Goal: Browse casually: Explore the website without a specific task or goal

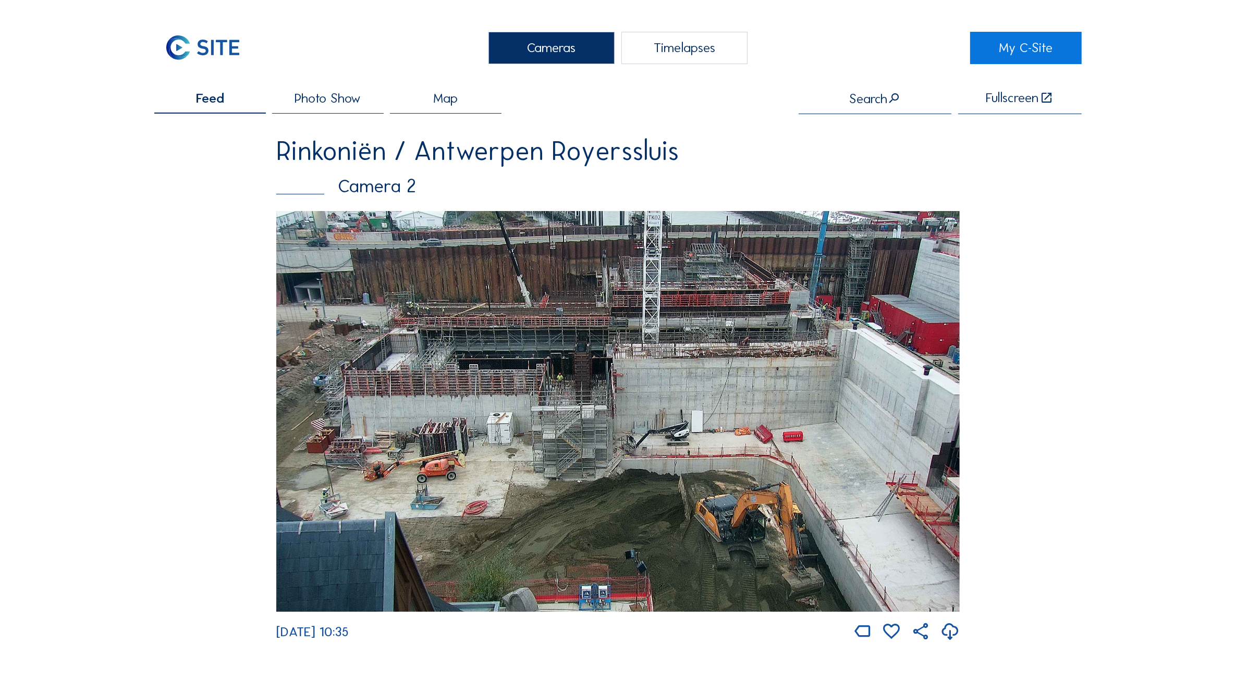
scroll to position [239, 0]
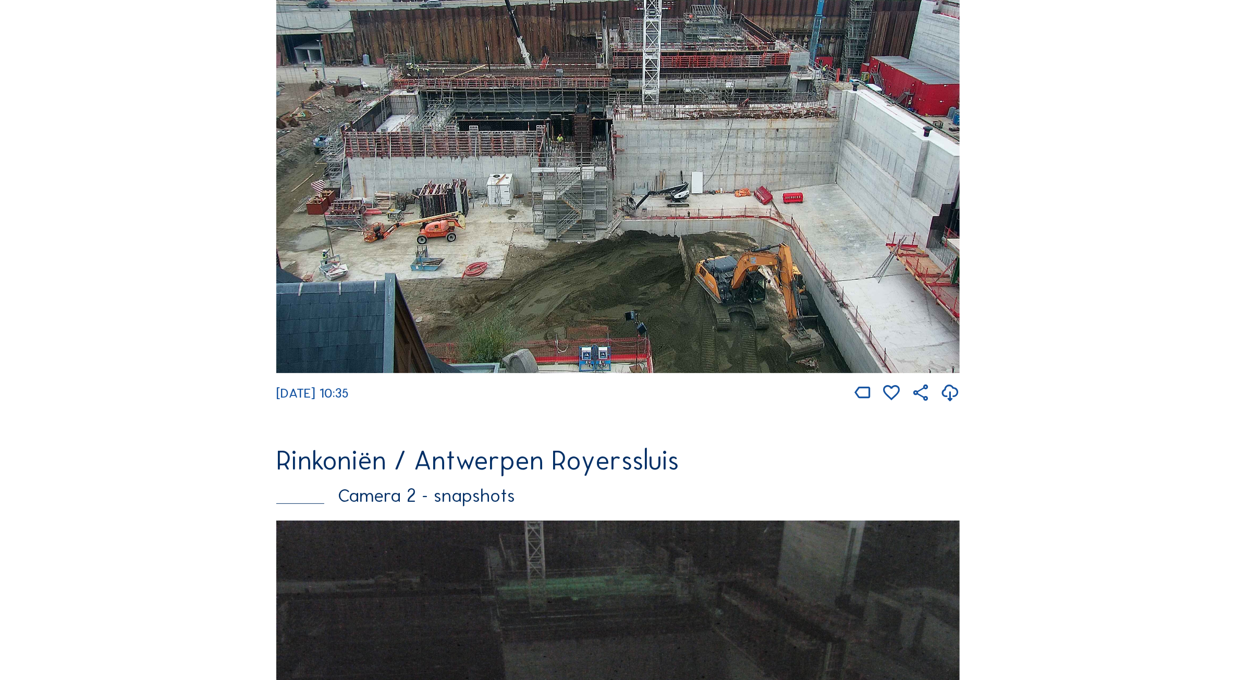
click at [562, 295] on img at bounding box center [618, 172] width 684 height 401
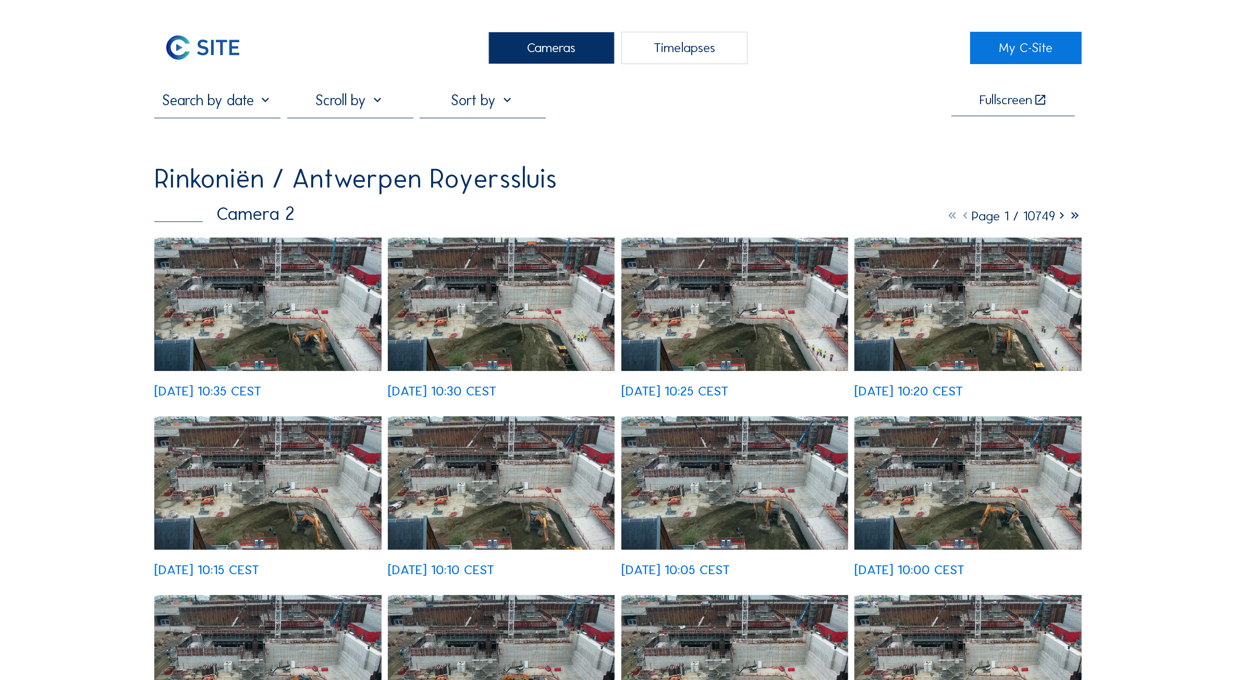
click at [289, 300] on img at bounding box center [267, 304] width 227 height 133
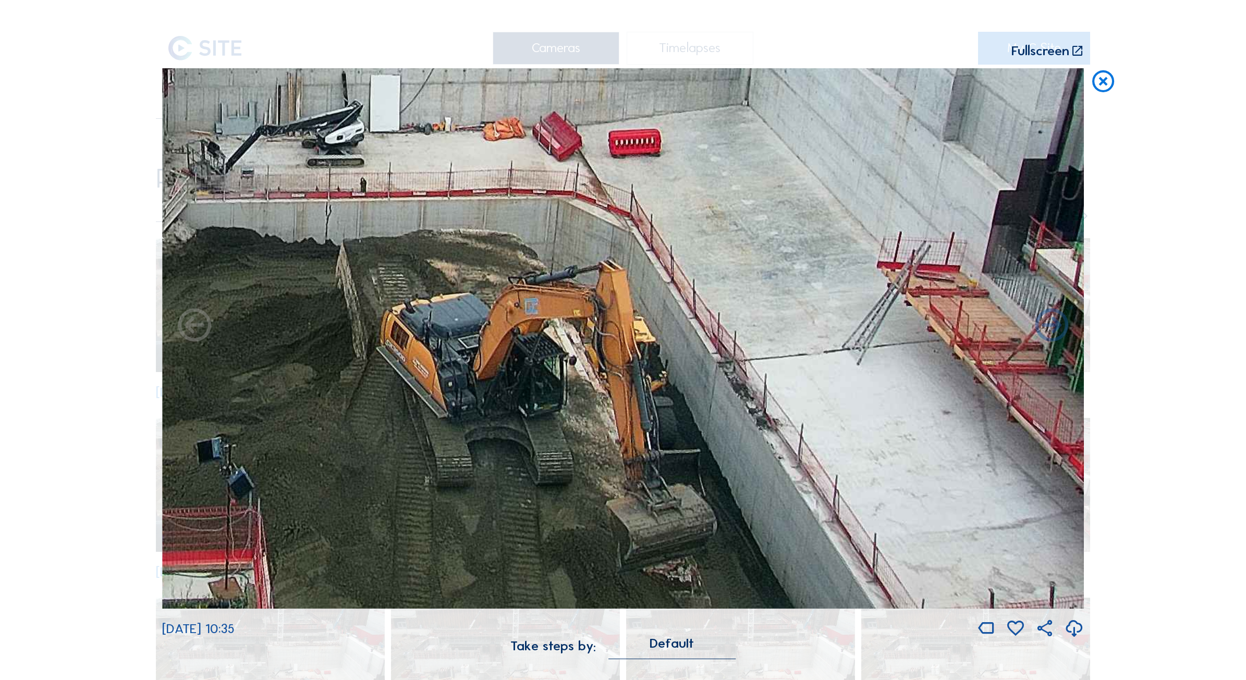
drag, startPoint x: 923, startPoint y: 494, endPoint x: 449, endPoint y: 270, distance: 524.7
click at [449, 270] on img at bounding box center [623, 338] width 922 height 541
drag, startPoint x: 818, startPoint y: 389, endPoint x: 540, endPoint y: 174, distance: 351.9
click at [540, 174] on img at bounding box center [623, 338] width 922 height 541
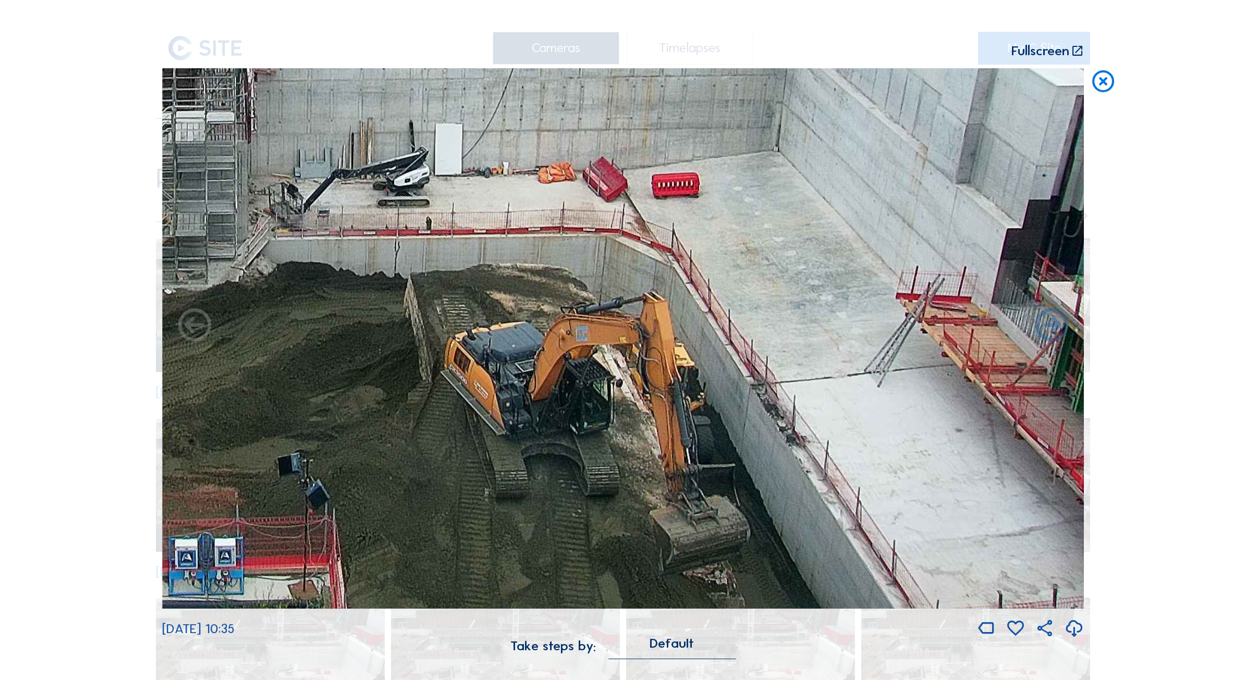
drag, startPoint x: 892, startPoint y: 459, endPoint x: 507, endPoint y: 157, distance: 489.4
click at [507, 157] on img at bounding box center [623, 338] width 922 height 541
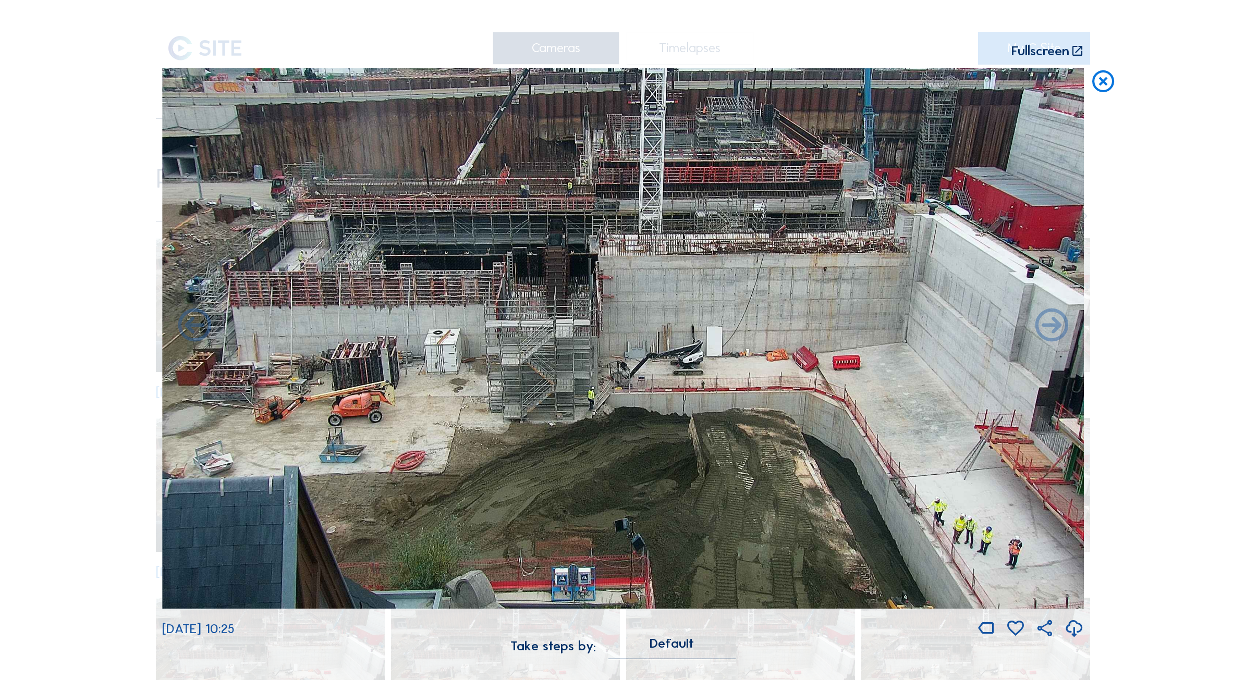
drag, startPoint x: 902, startPoint y: 485, endPoint x: 652, endPoint y: 284, distance: 321.1
click at [652, 284] on img at bounding box center [623, 338] width 922 height 541
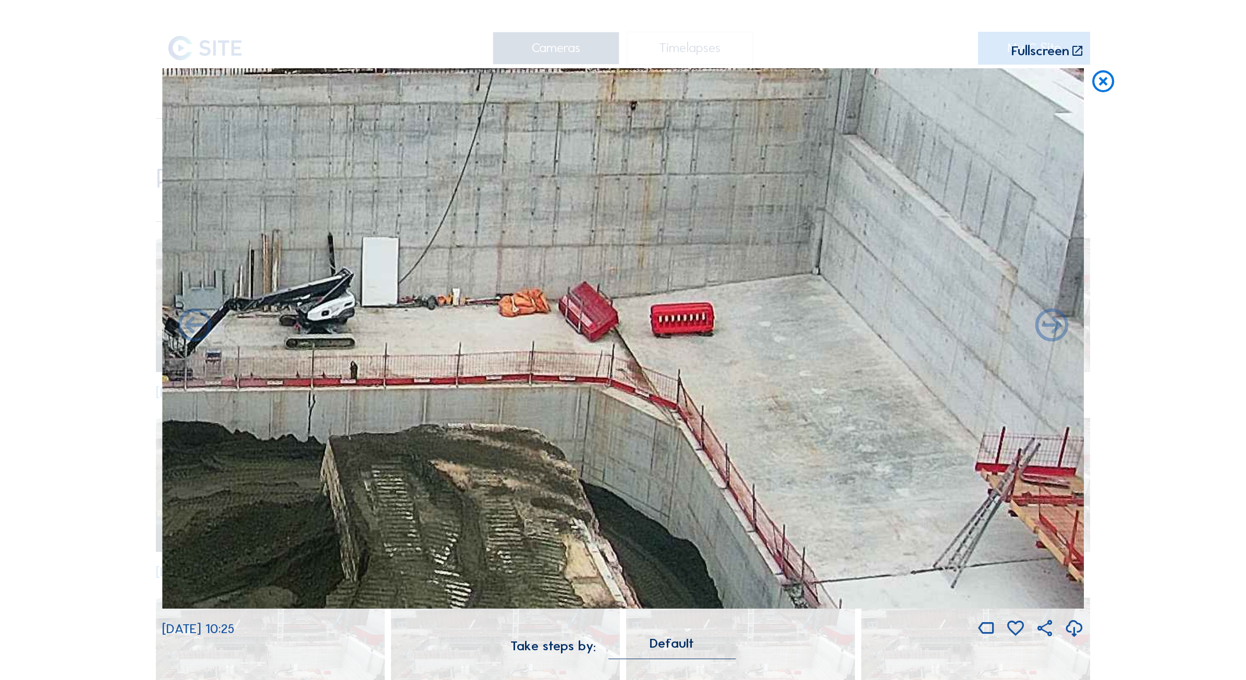
click at [1109, 77] on icon at bounding box center [1103, 82] width 27 height 28
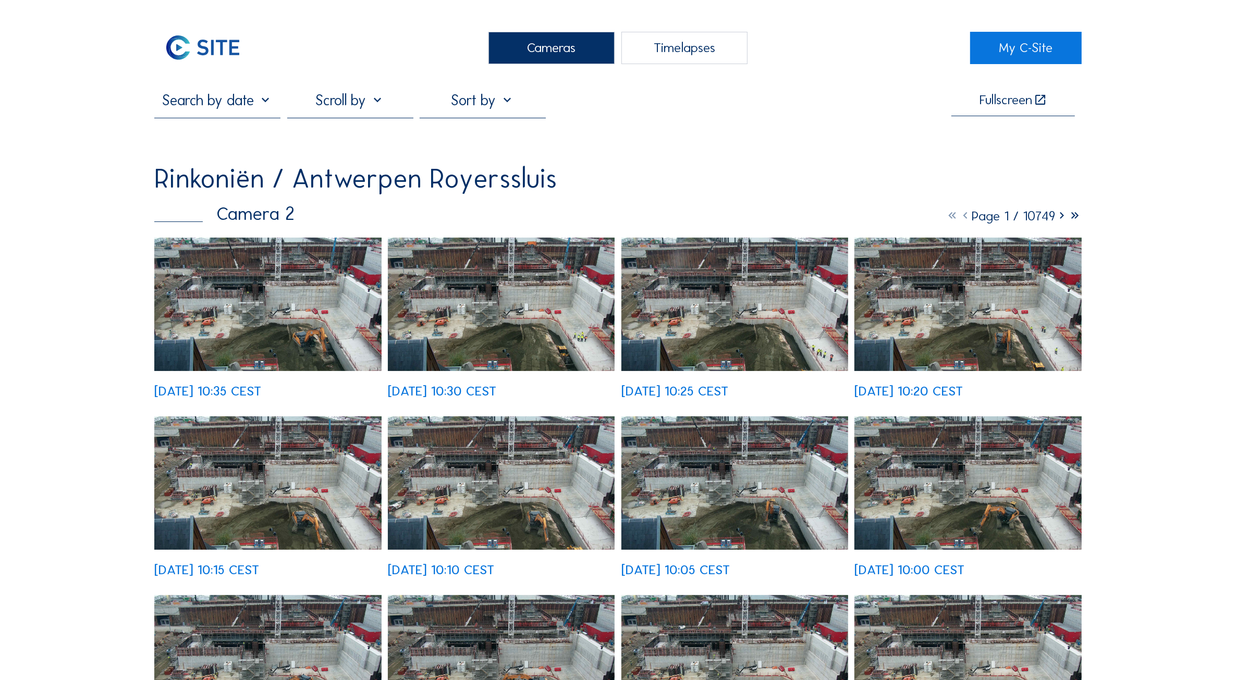
click at [545, 48] on div "Cameras" at bounding box center [552, 48] width 126 height 32
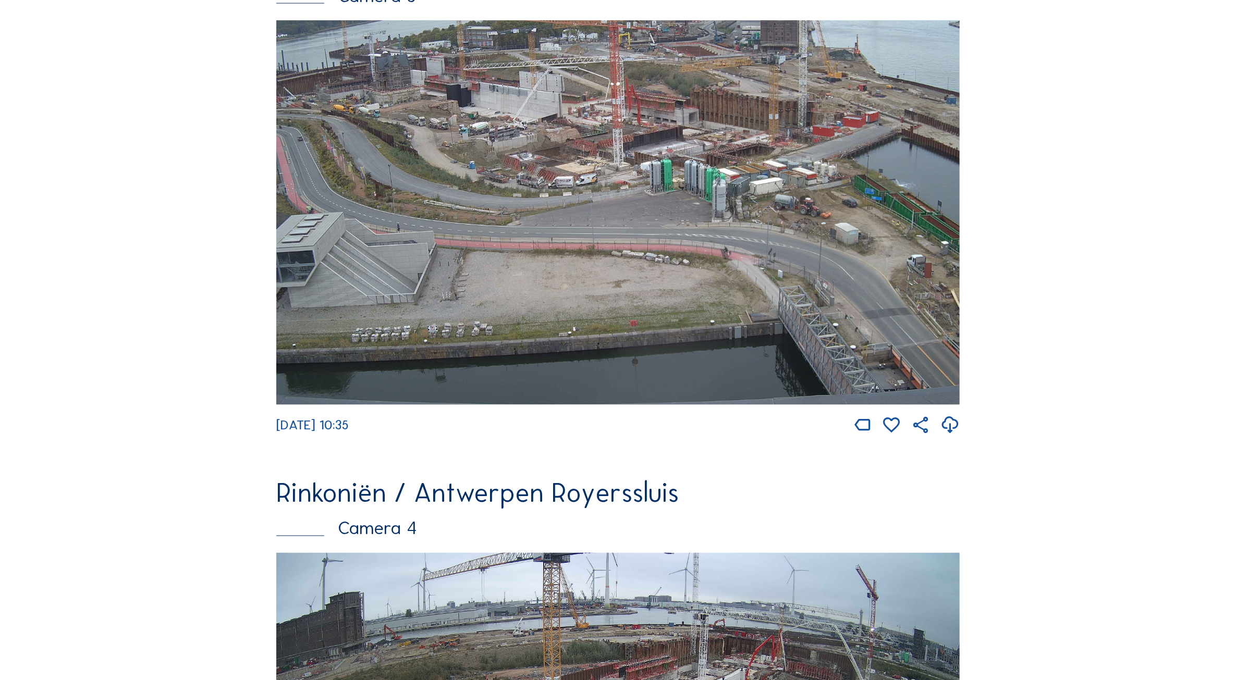
scroll to position [2212, 0]
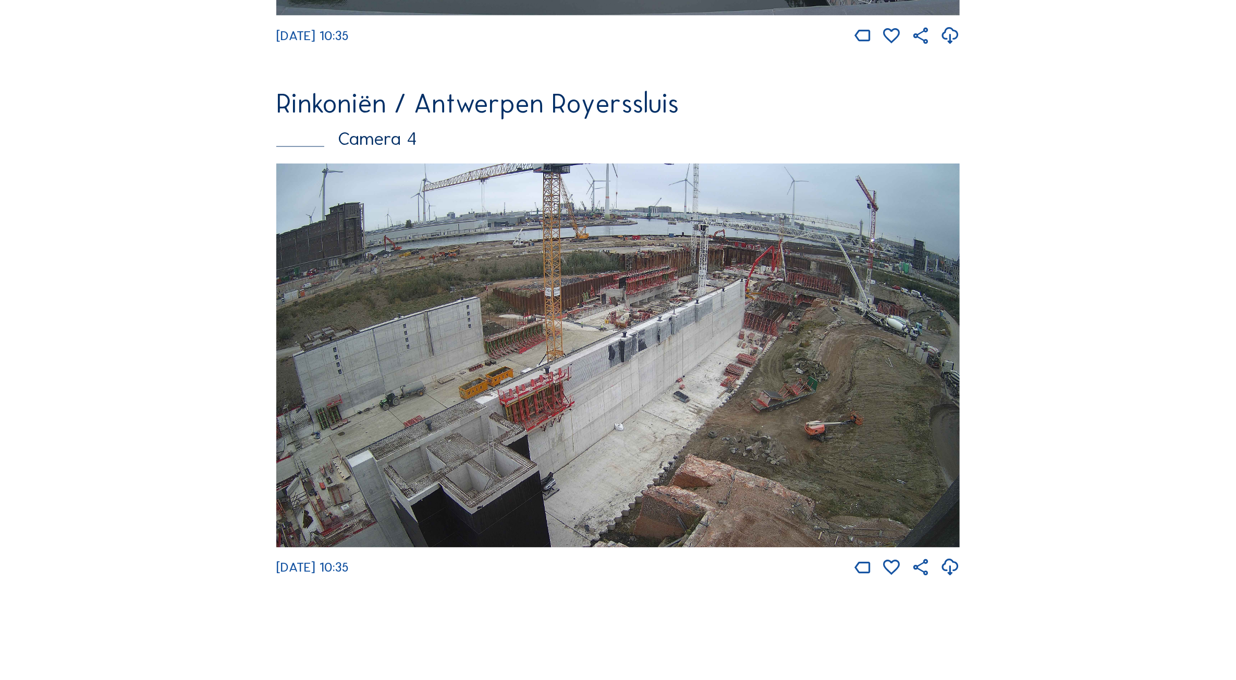
click at [506, 485] on img at bounding box center [618, 356] width 684 height 385
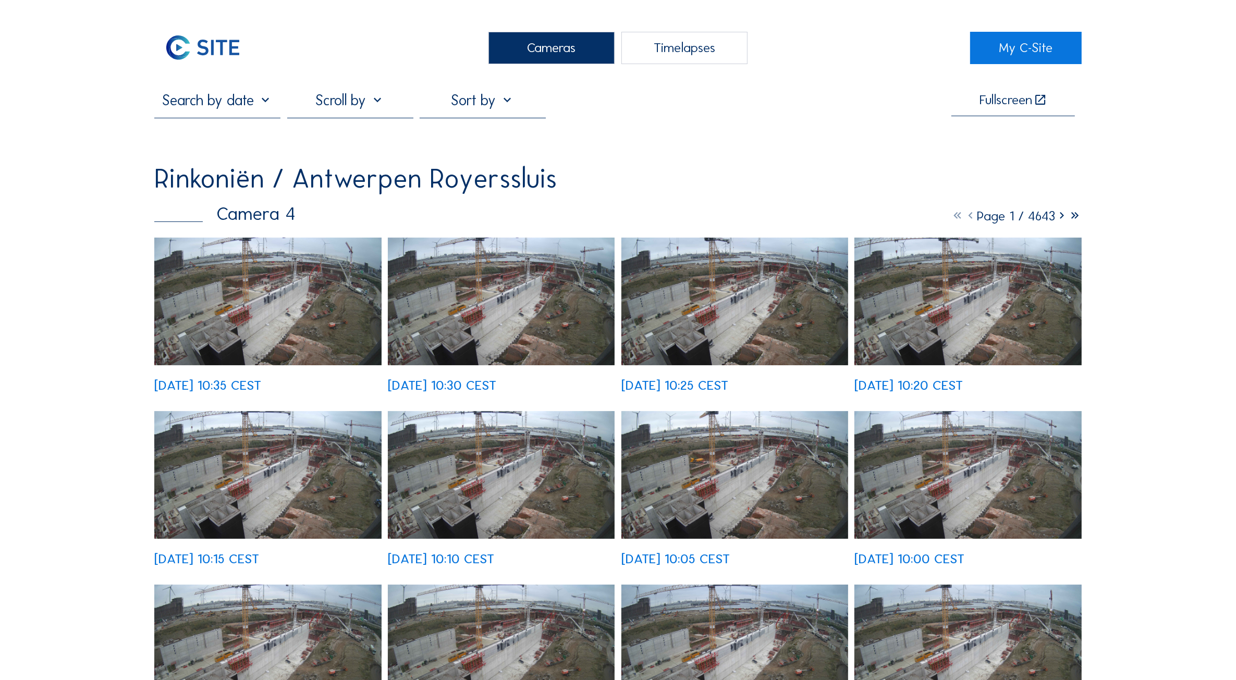
click at [201, 256] on img at bounding box center [267, 302] width 227 height 128
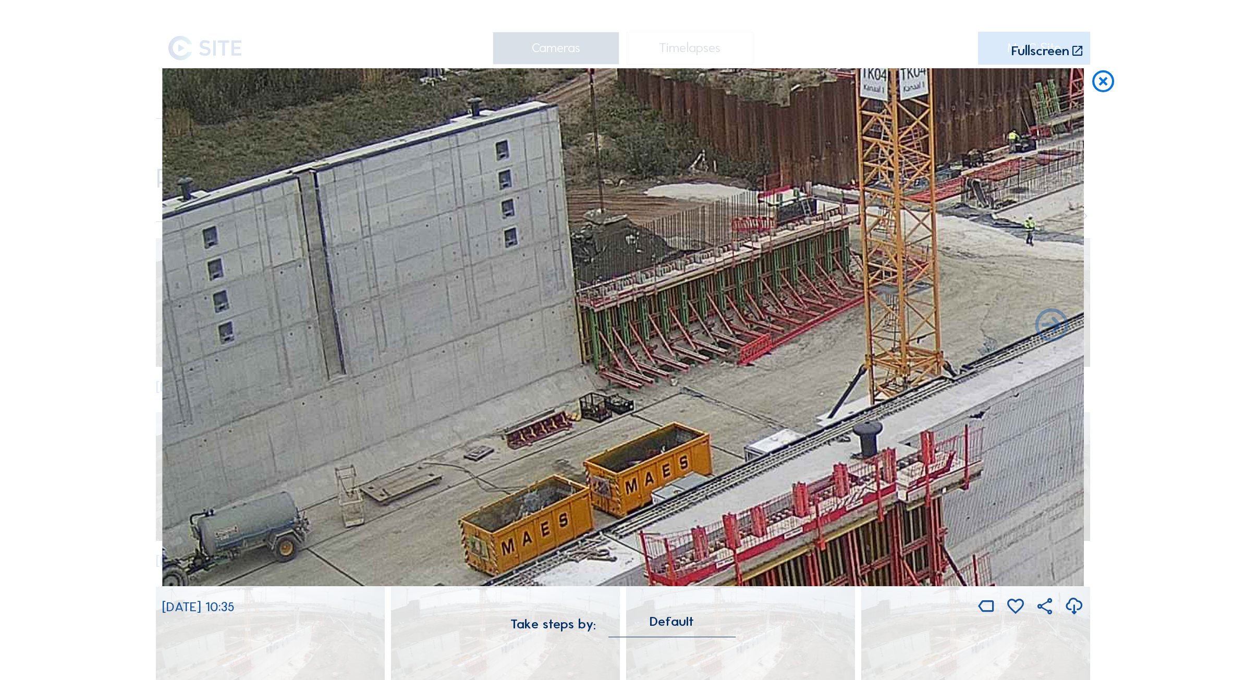
drag, startPoint x: 339, startPoint y: 322, endPoint x: 616, endPoint y: 367, distance: 279.9
click at [616, 367] on img at bounding box center [623, 327] width 922 height 519
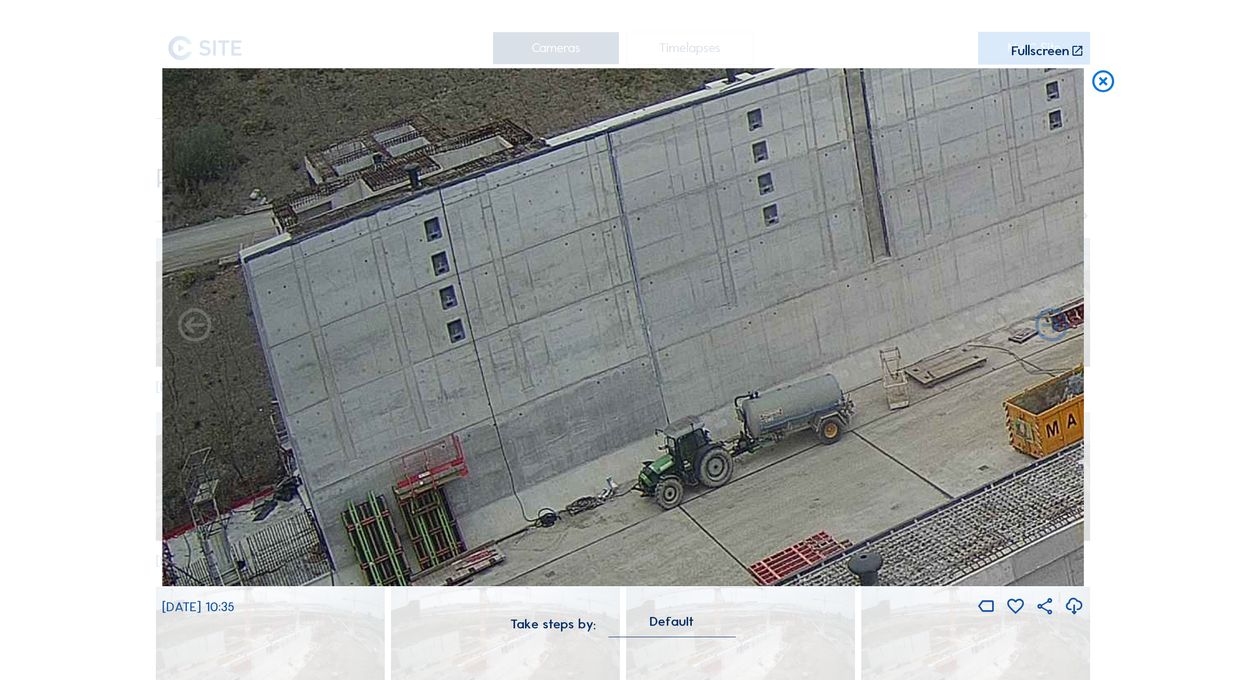
drag, startPoint x: 239, startPoint y: 481, endPoint x: 799, endPoint y: 363, distance: 572.2
click at [799, 363] on img at bounding box center [623, 327] width 922 height 519
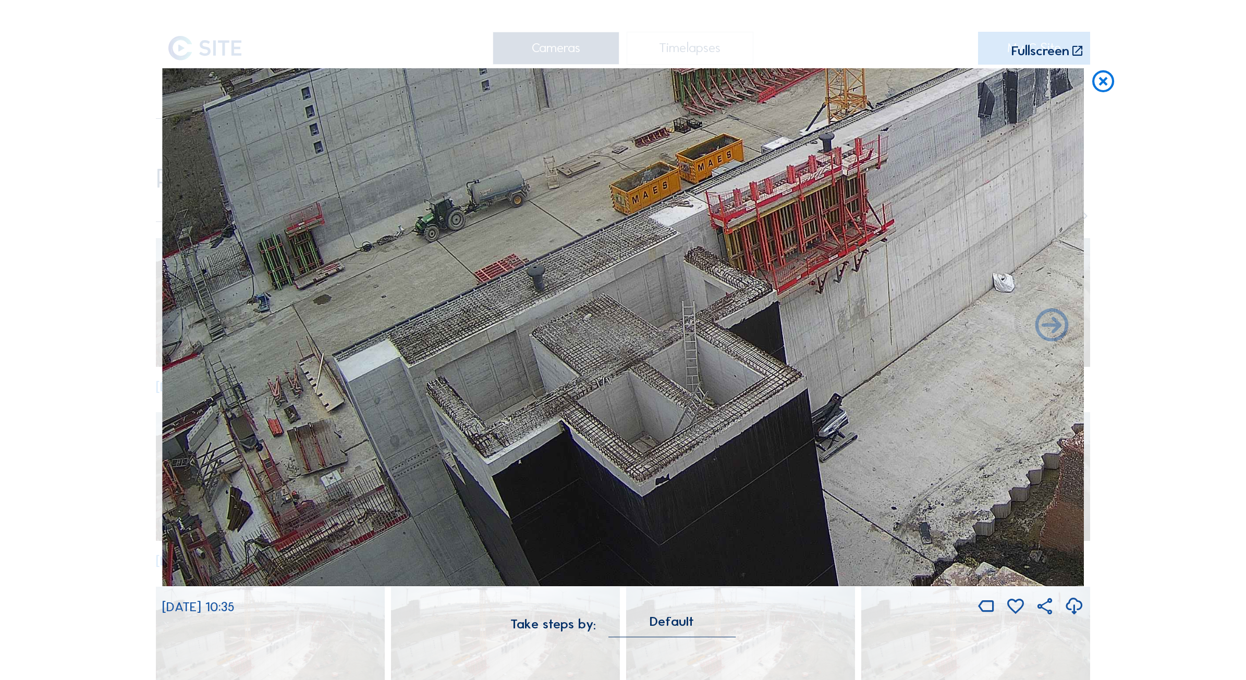
drag, startPoint x: 448, startPoint y: 454, endPoint x: 794, endPoint y: 241, distance: 405.4
click at [795, 239] on img at bounding box center [623, 327] width 922 height 519
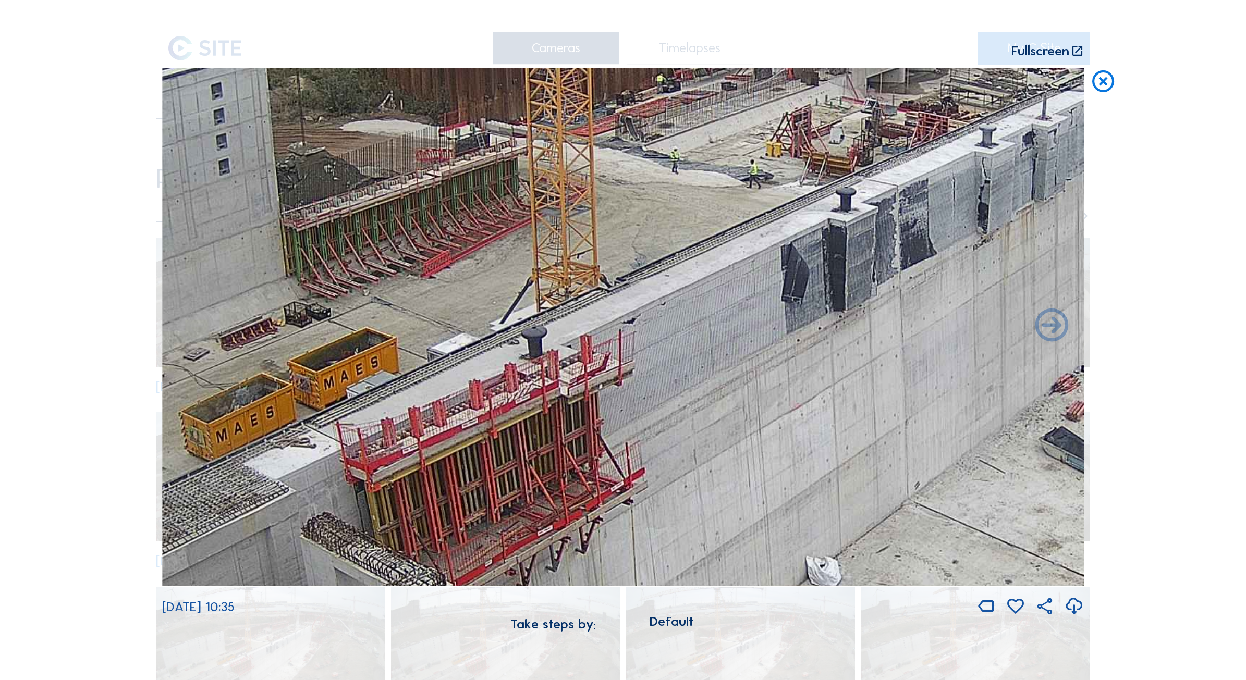
drag, startPoint x: 599, startPoint y: 379, endPoint x: 921, endPoint y: 248, distance: 348.0
click at [926, 248] on img at bounding box center [623, 327] width 922 height 519
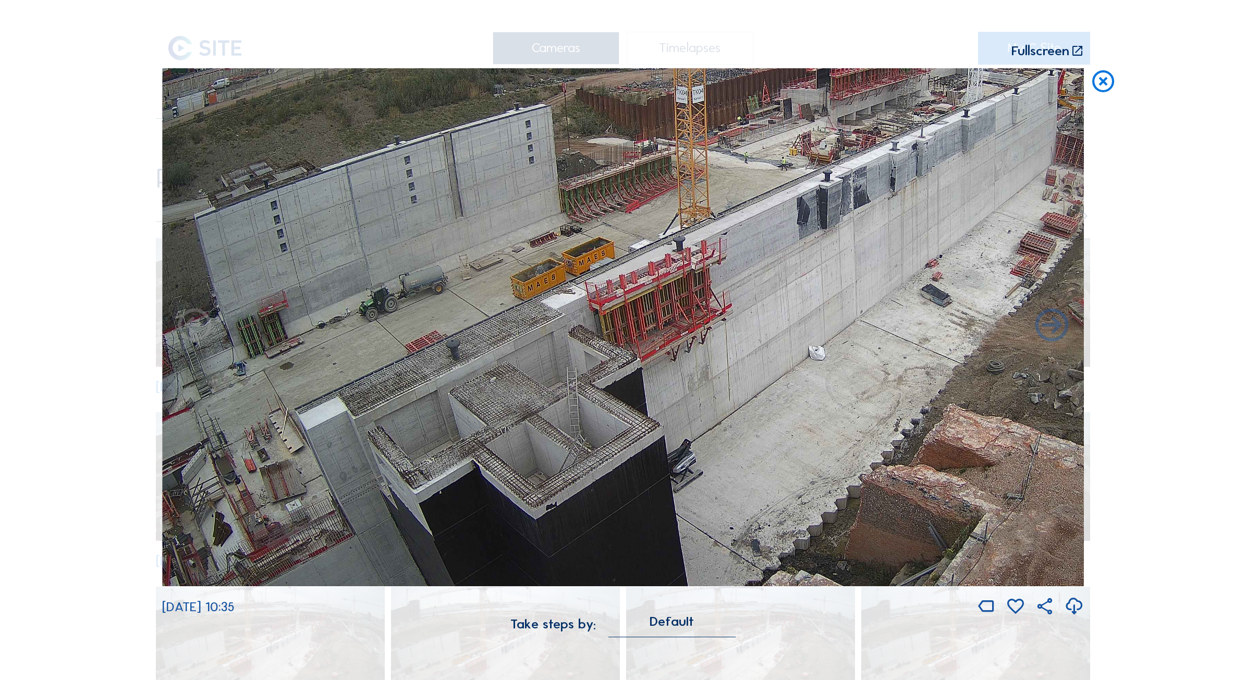
drag, startPoint x: 490, startPoint y: 339, endPoint x: 888, endPoint y: 232, distance: 411.9
click at [892, 233] on img at bounding box center [623, 327] width 922 height 519
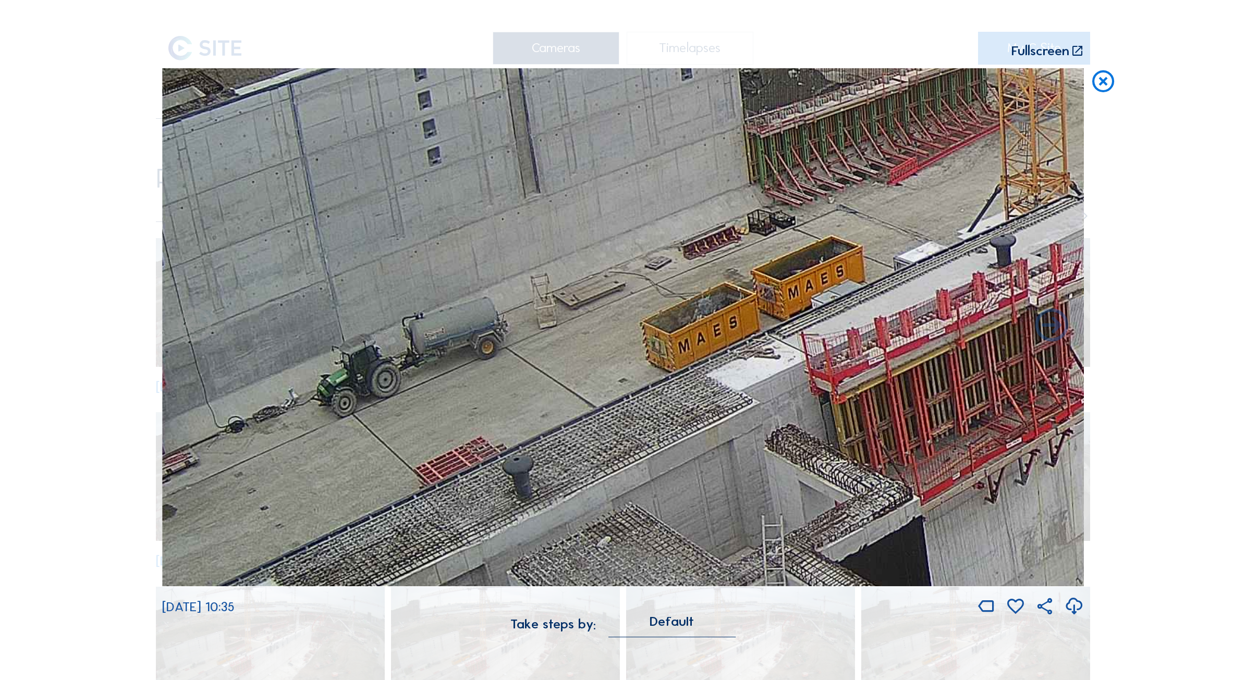
drag, startPoint x: 267, startPoint y: 216, endPoint x: 544, endPoint y: 193, distance: 277.8
click at [544, 193] on img at bounding box center [623, 327] width 922 height 519
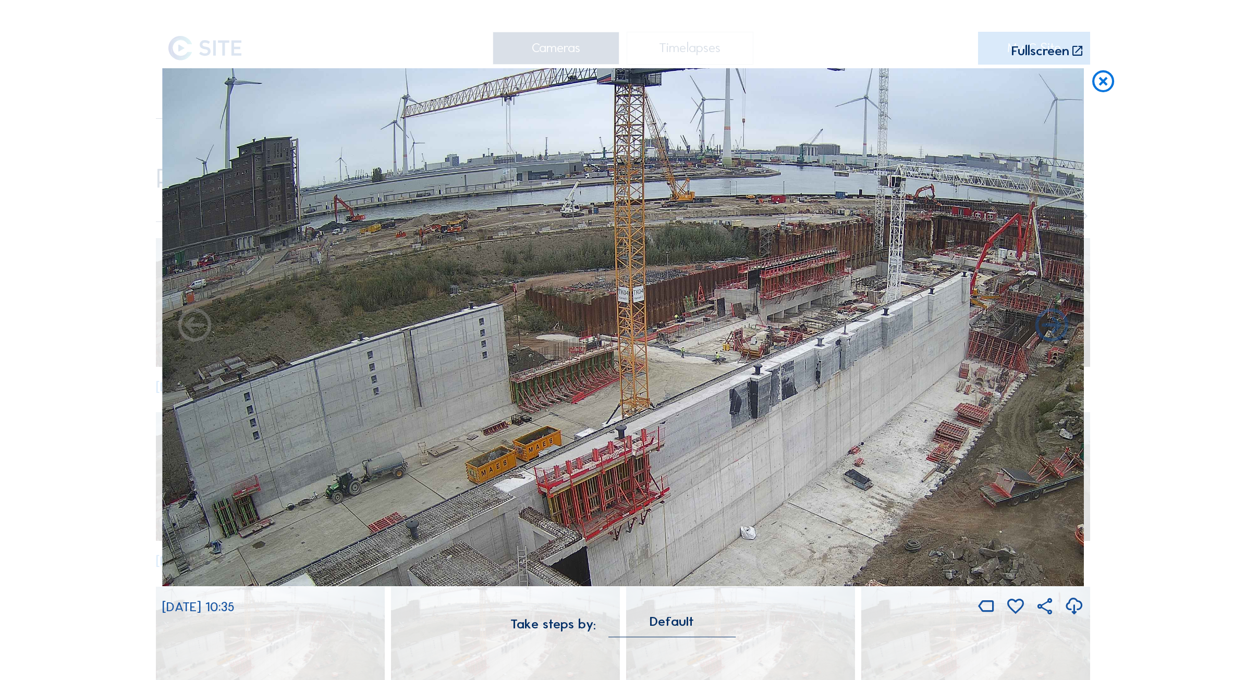
drag, startPoint x: 637, startPoint y: 184, endPoint x: 619, endPoint y: 387, distance: 203.6
click at [619, 387] on img at bounding box center [623, 327] width 922 height 519
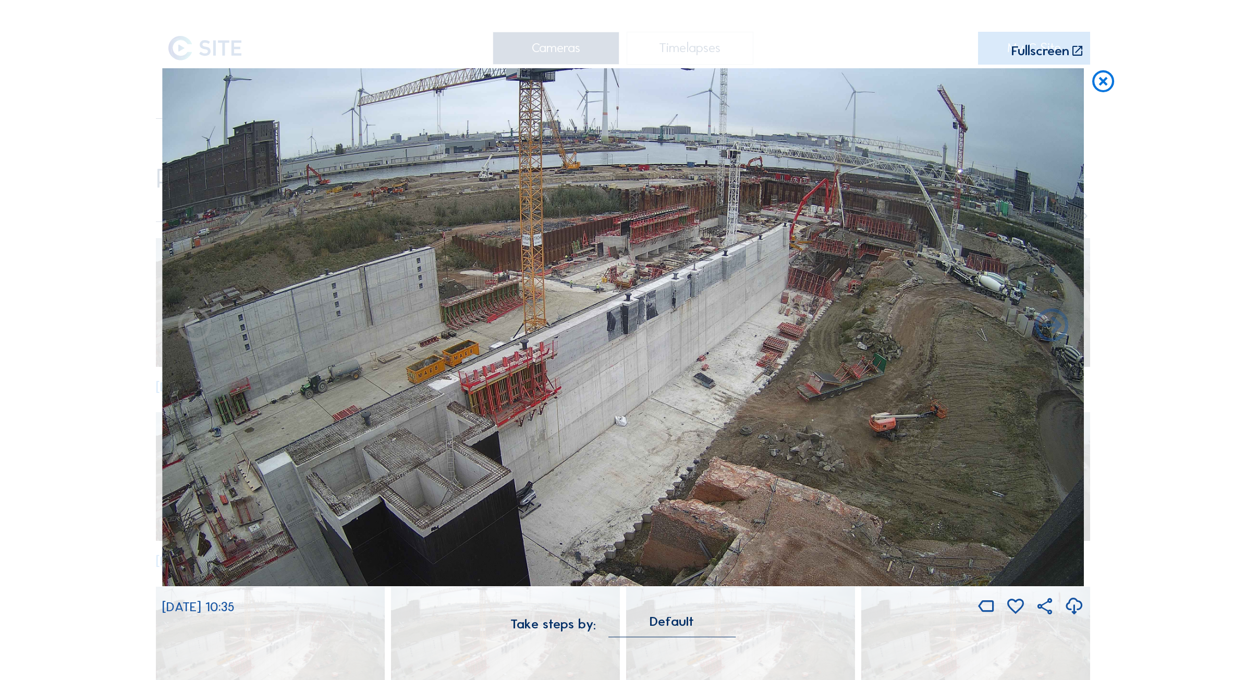
click at [394, 368] on img at bounding box center [623, 327] width 922 height 519
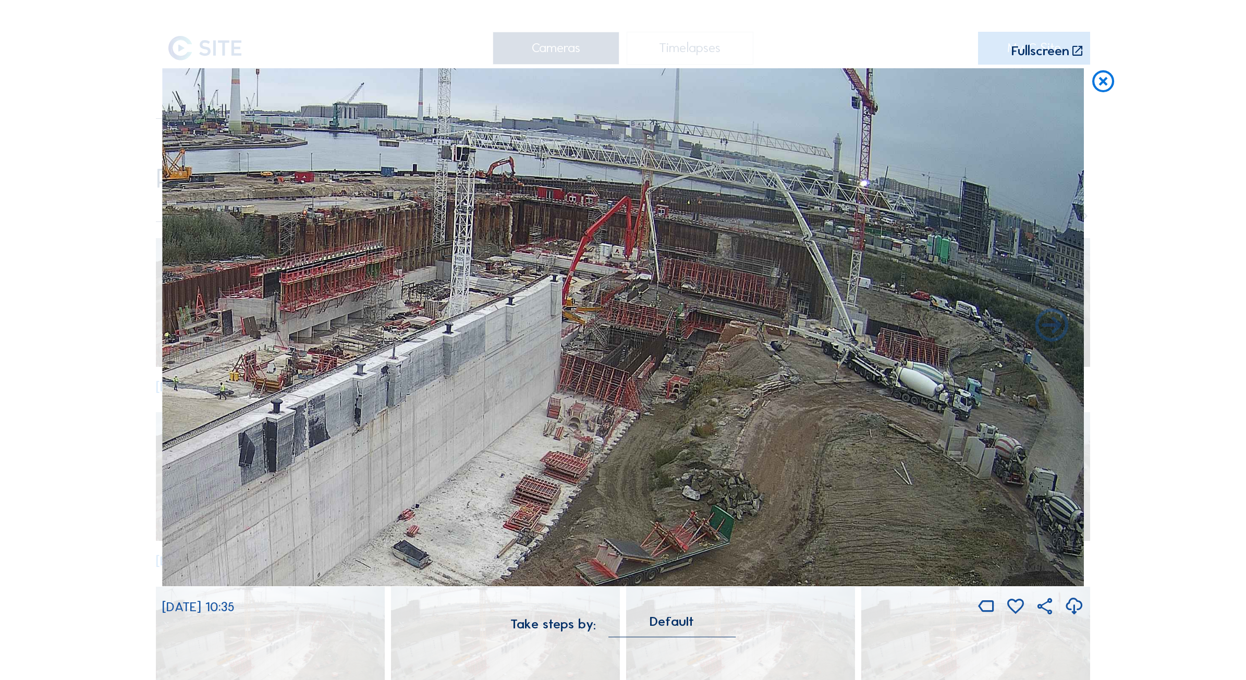
drag, startPoint x: 953, startPoint y: 266, endPoint x: 668, endPoint y: 364, distance: 300.6
click at [668, 364] on img at bounding box center [623, 327] width 922 height 519
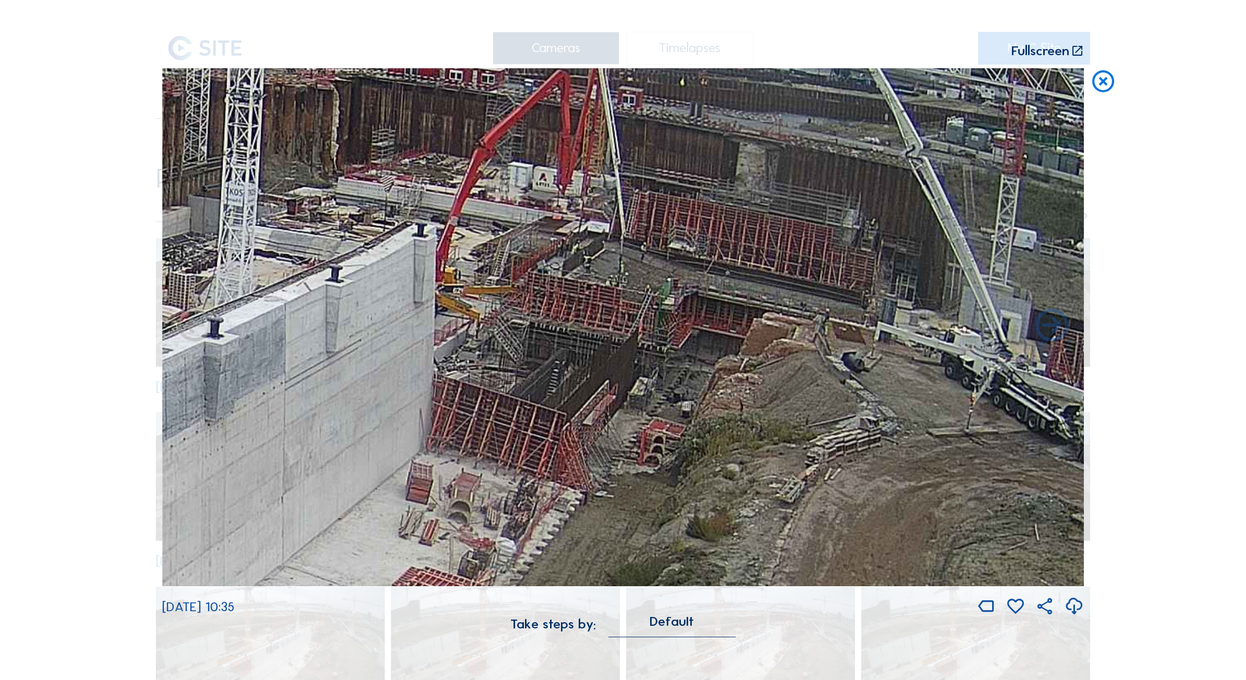
drag, startPoint x: 485, startPoint y: 313, endPoint x: 678, endPoint y: 315, distance: 193.4
click at [678, 315] on img at bounding box center [623, 327] width 922 height 519
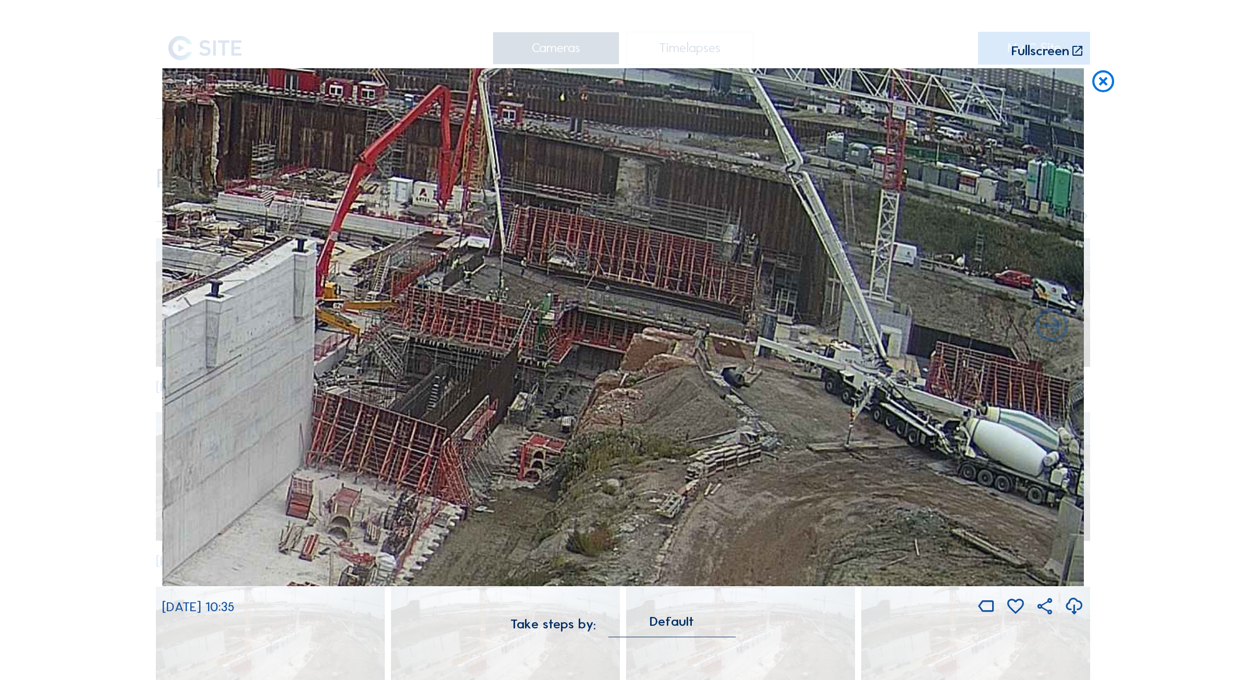
drag, startPoint x: 455, startPoint y: 321, endPoint x: 292, endPoint y: 336, distance: 163.9
click at [292, 336] on img at bounding box center [623, 327] width 922 height 519
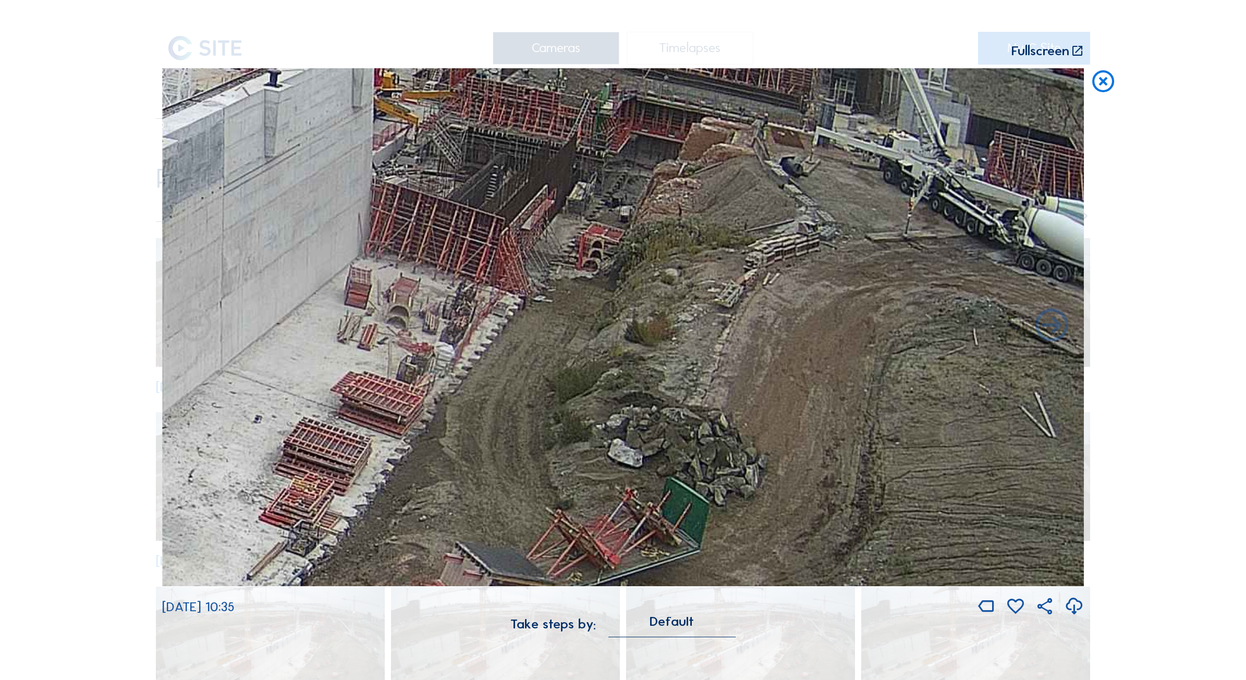
drag, startPoint x: 736, startPoint y: 441, endPoint x: 650, endPoint y: 230, distance: 227.5
click at [650, 230] on img at bounding box center [623, 327] width 922 height 519
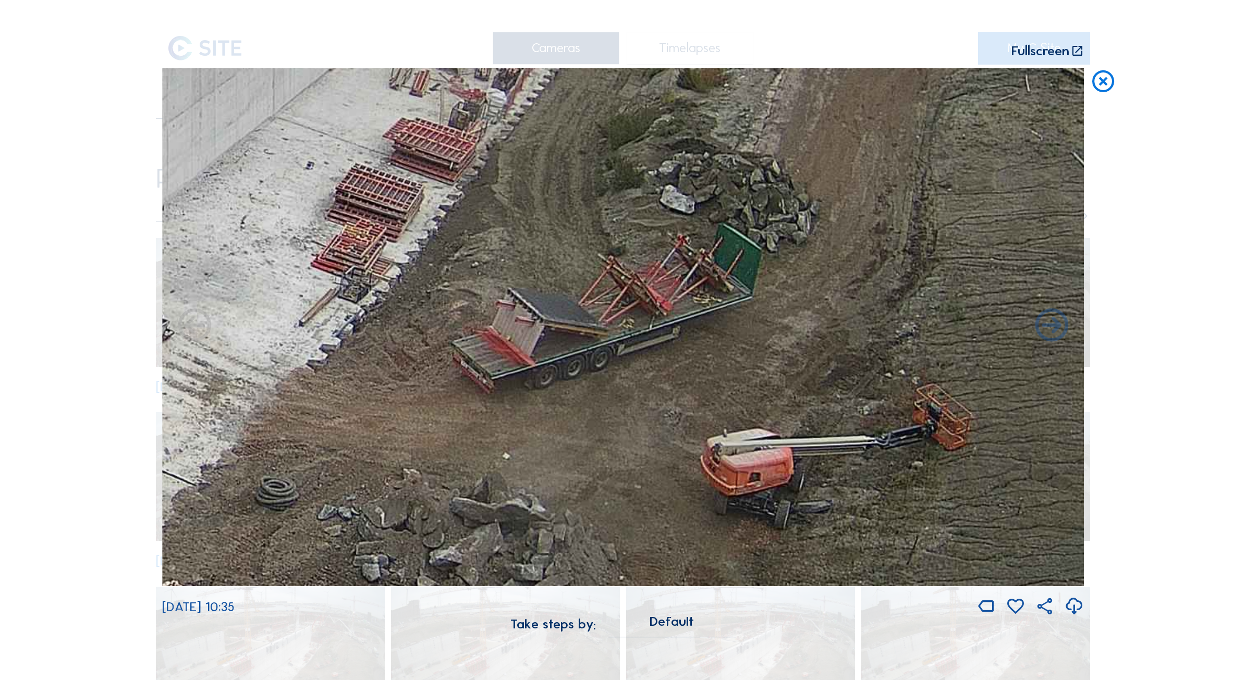
drag, startPoint x: 559, startPoint y: 492, endPoint x: 608, endPoint y: 241, distance: 255.0
click at [608, 241] on img at bounding box center [623, 327] width 922 height 519
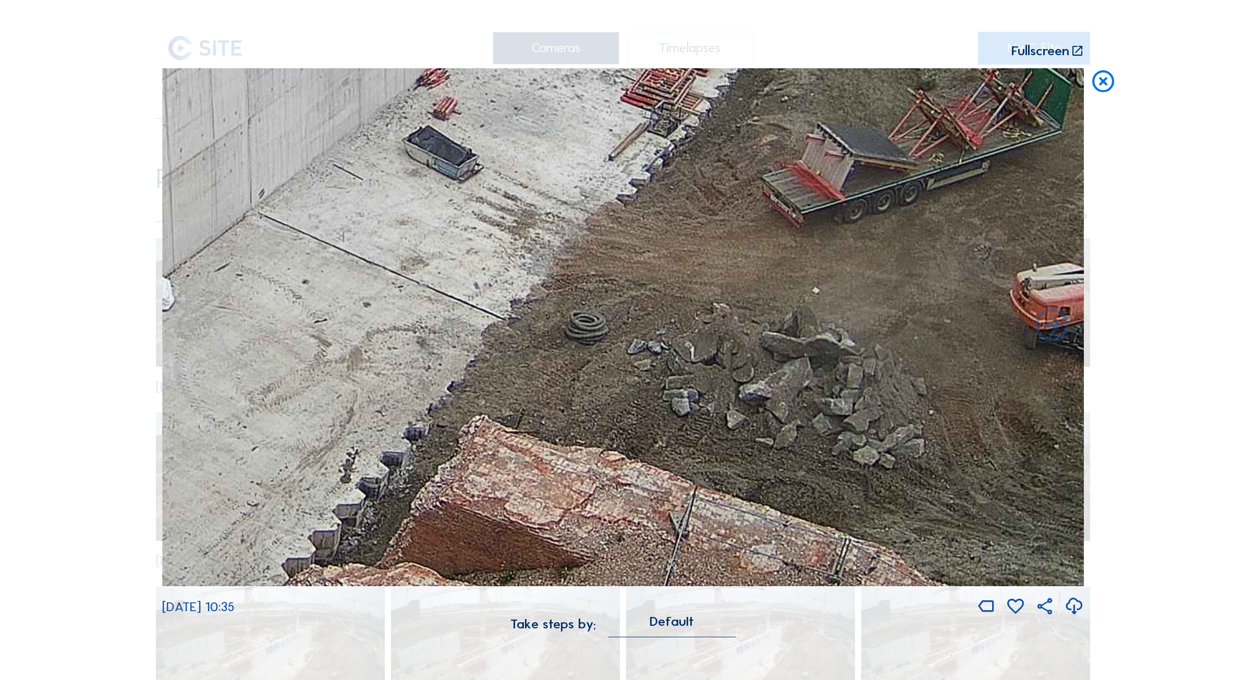
drag, startPoint x: 402, startPoint y: 423, endPoint x: 712, endPoint y: 257, distance: 351.3
click at [712, 257] on img at bounding box center [623, 327] width 922 height 519
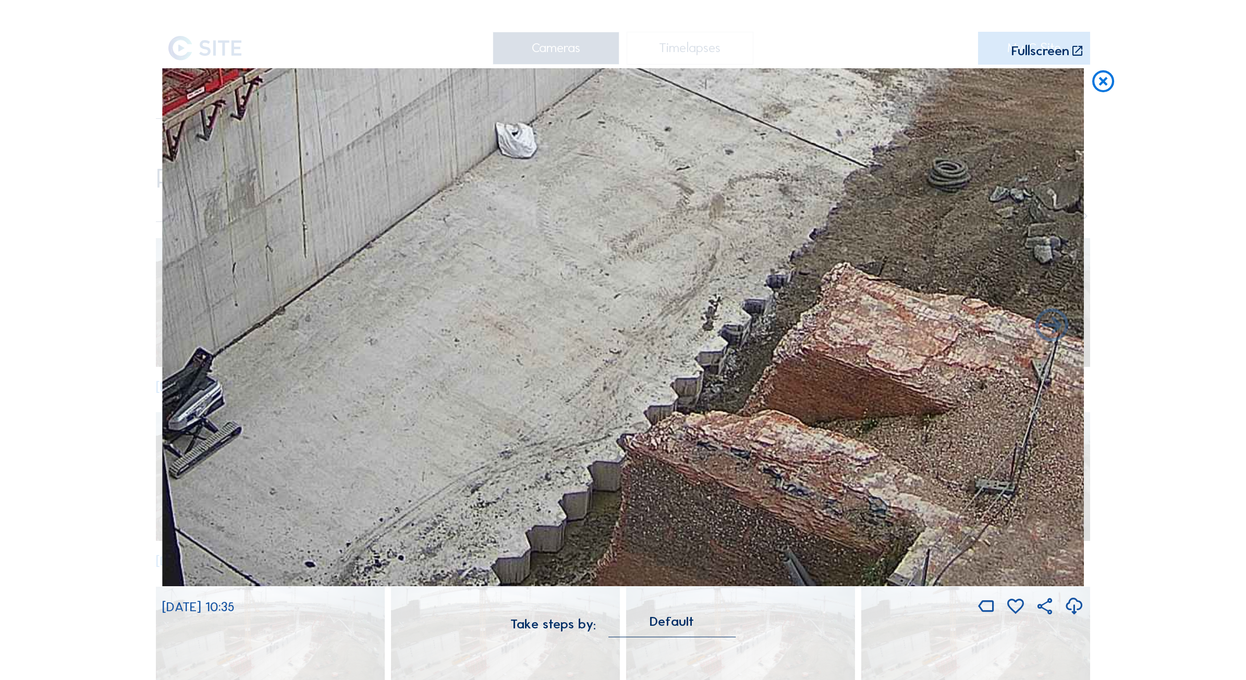
drag, startPoint x: 383, startPoint y: 469, endPoint x: 748, endPoint y: 315, distance: 396.0
click at [749, 315] on img at bounding box center [623, 327] width 922 height 519
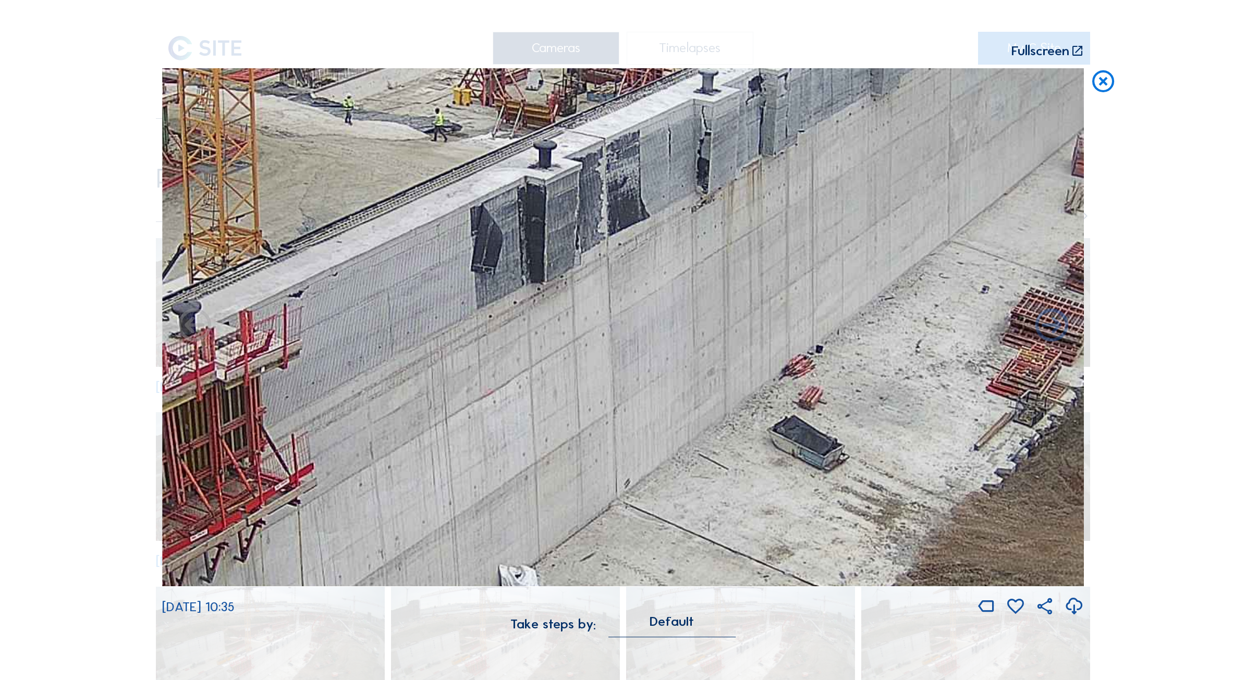
drag, startPoint x: 467, startPoint y: 453, endPoint x: 461, endPoint y: 679, distance: 226.9
click at [461, 679] on div "Scroll to travel through time | Press 'Alt' Button + Scroll to Zoom | Click and…" at bounding box center [623, 340] width 1246 height 680
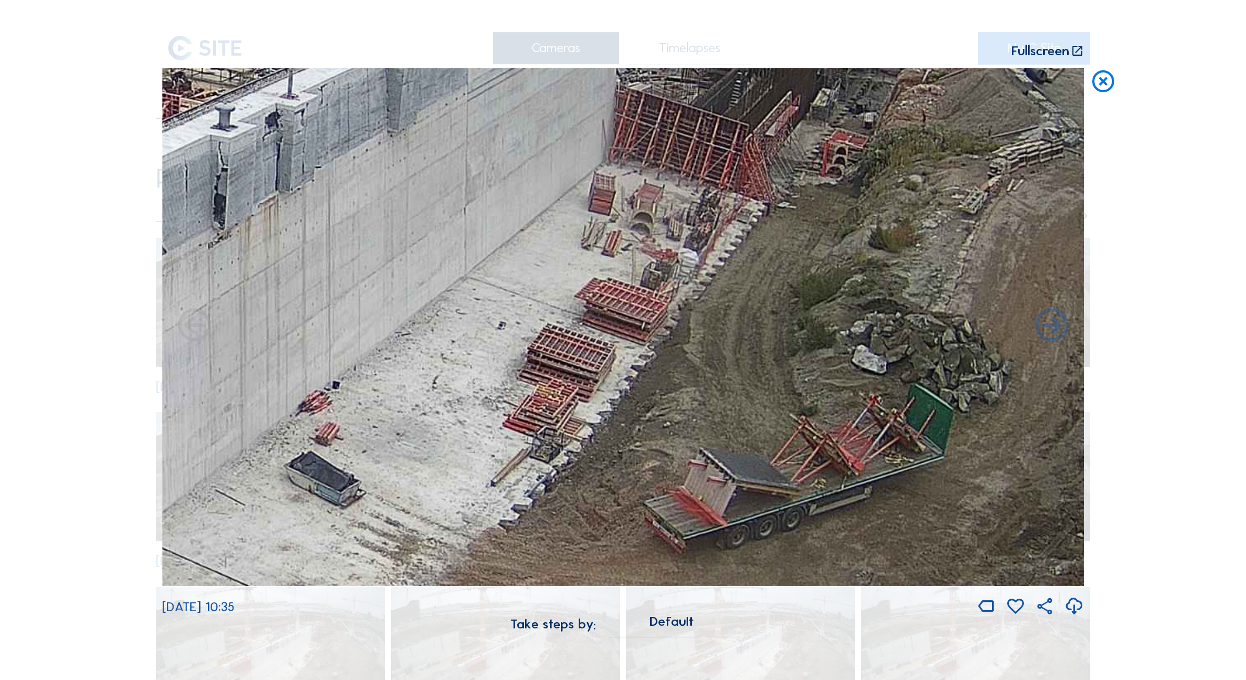
drag, startPoint x: 772, startPoint y: 381, endPoint x: 292, endPoint y: 416, distance: 480.4
click at [292, 416] on img at bounding box center [623, 327] width 922 height 519
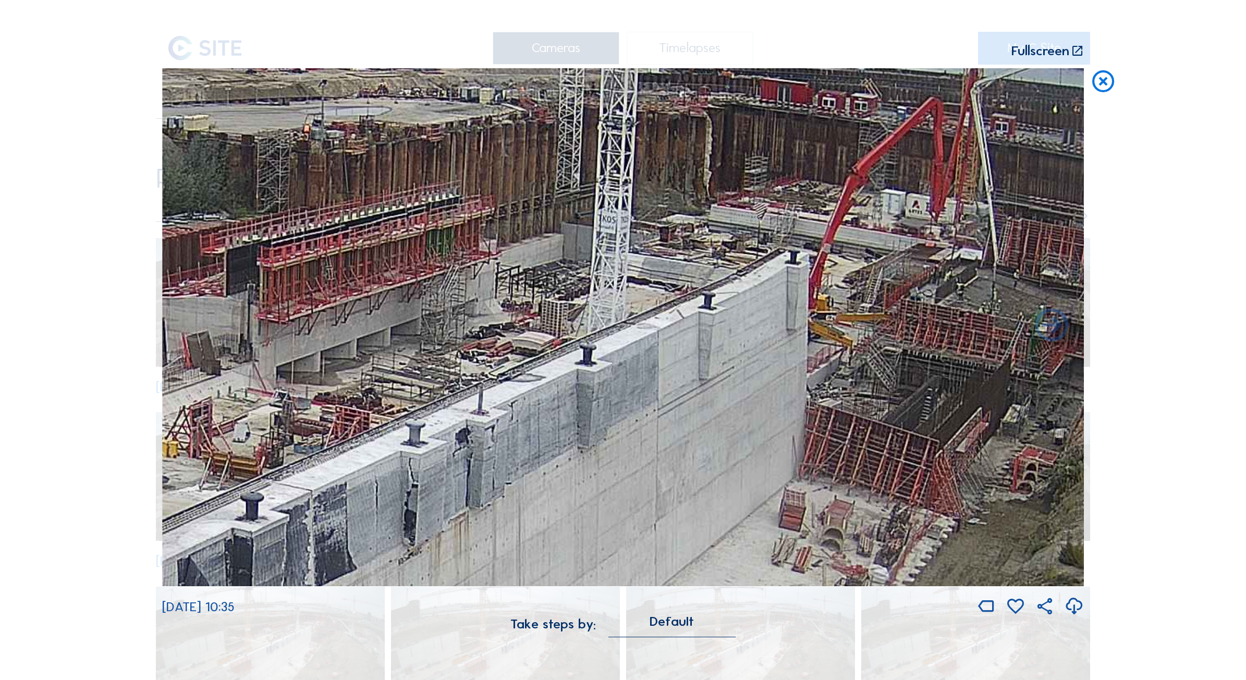
drag, startPoint x: 663, startPoint y: 183, endPoint x: 853, endPoint y: 499, distance: 369.3
click at [853, 499] on img at bounding box center [623, 327] width 922 height 519
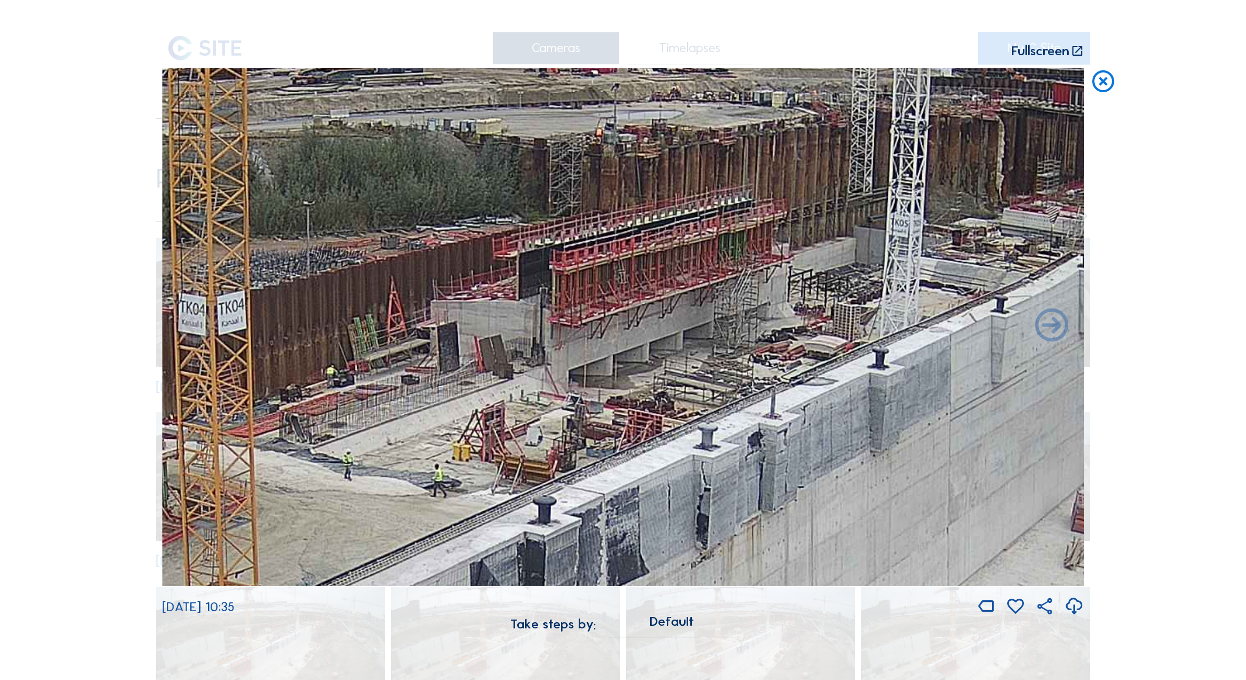
drag, startPoint x: 425, startPoint y: 428, endPoint x: 718, endPoint y: 431, distance: 292.5
click at [718, 431] on img at bounding box center [623, 327] width 922 height 519
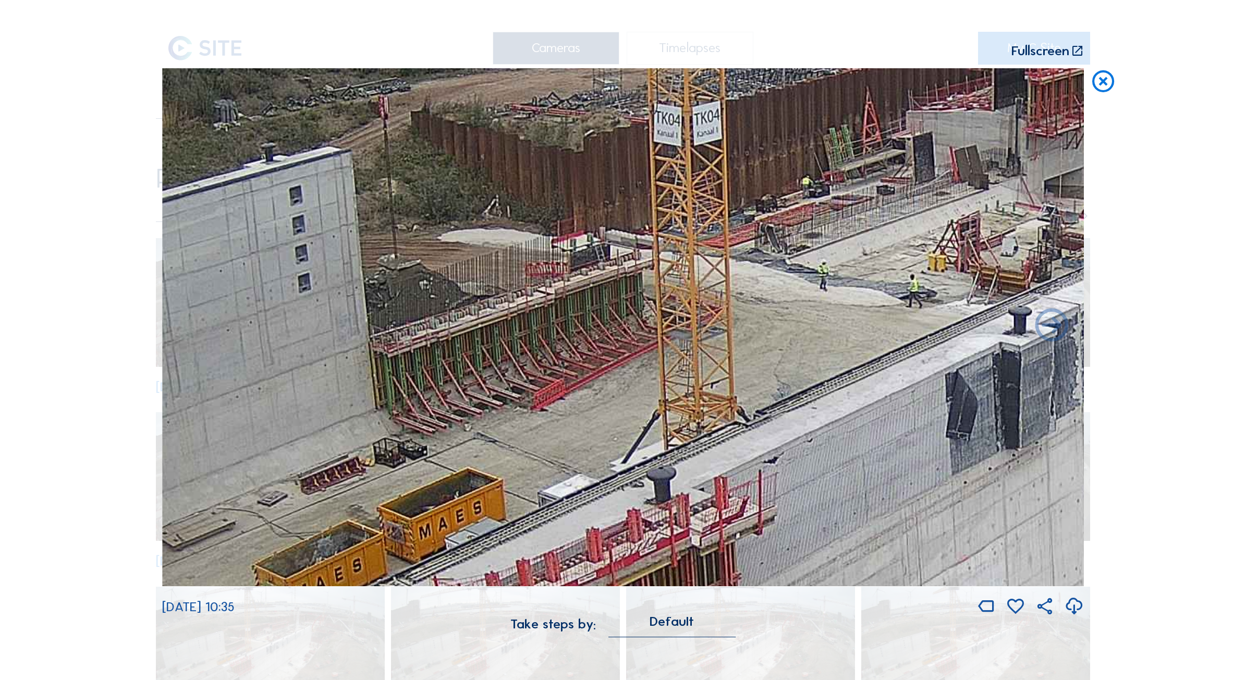
drag, startPoint x: 373, startPoint y: 411, endPoint x: 769, endPoint y: 264, distance: 422.5
click at [769, 264] on img at bounding box center [623, 327] width 922 height 519
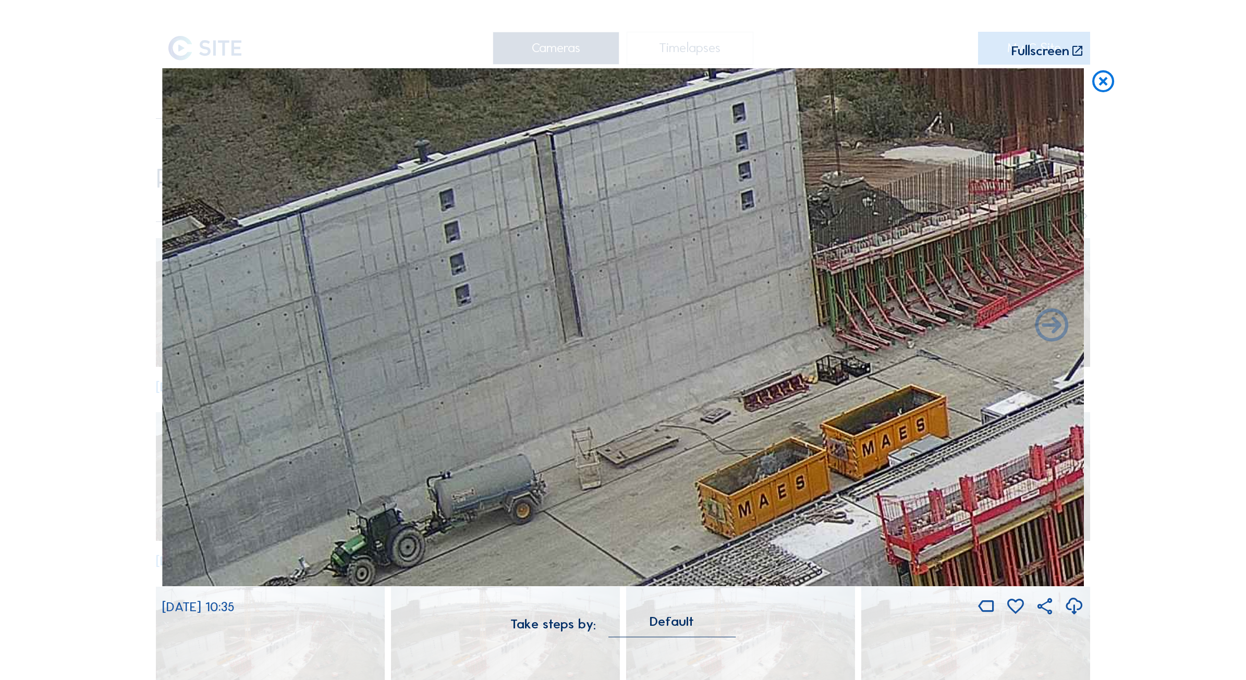
drag, startPoint x: 470, startPoint y: 379, endPoint x: 913, endPoint y: 296, distance: 450.3
click at [913, 296] on img at bounding box center [623, 327] width 922 height 519
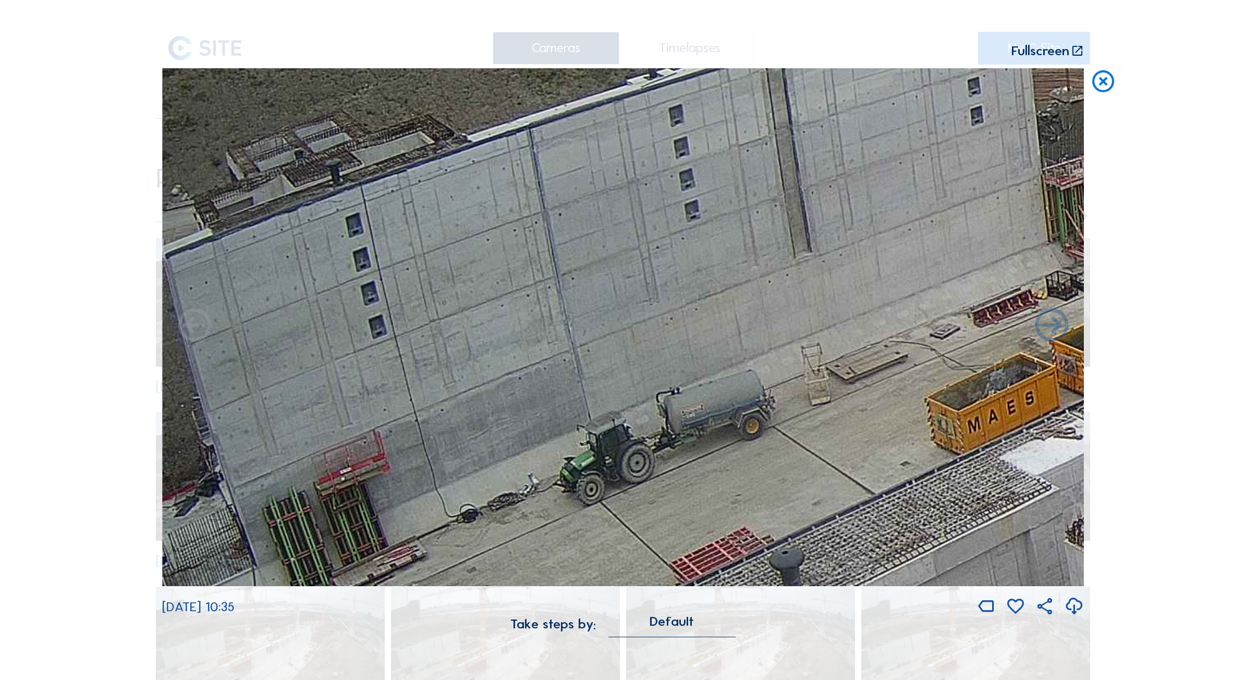
drag, startPoint x: 313, startPoint y: 351, endPoint x: 945, endPoint y: 266, distance: 637.0
click at [945, 266] on img at bounding box center [623, 327] width 922 height 519
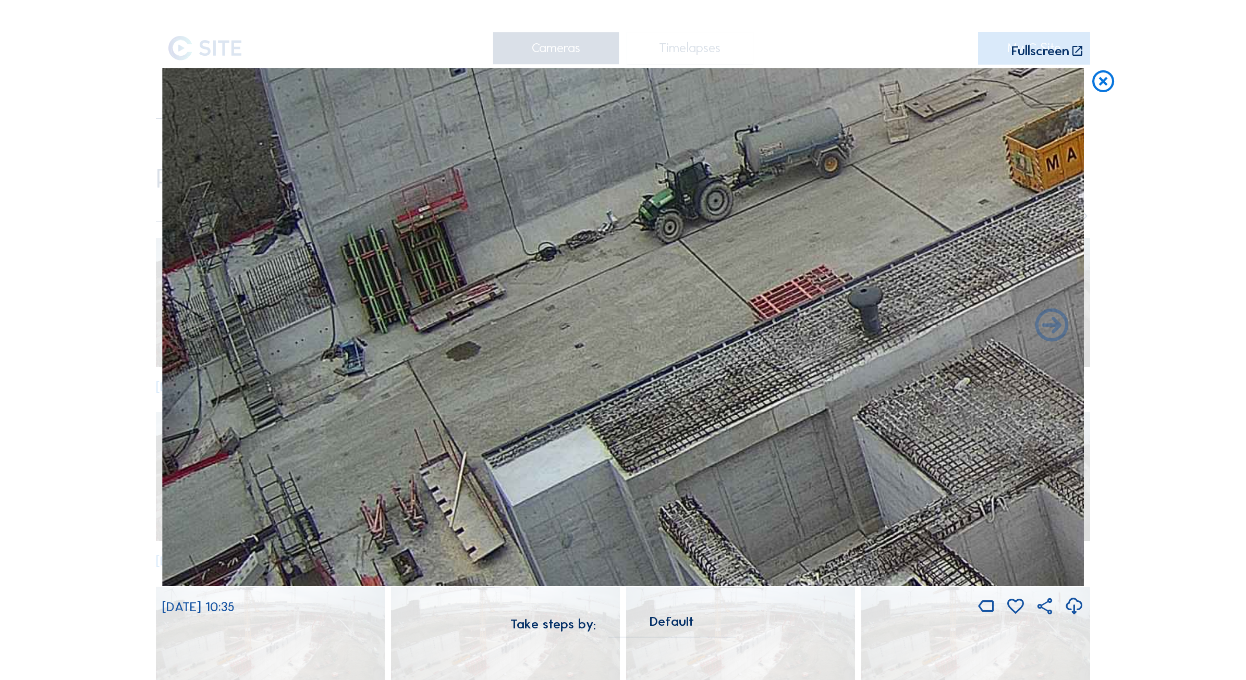
drag, startPoint x: 423, startPoint y: 277, endPoint x: 492, endPoint y: 129, distance: 163.8
click at [492, 129] on img at bounding box center [623, 327] width 922 height 519
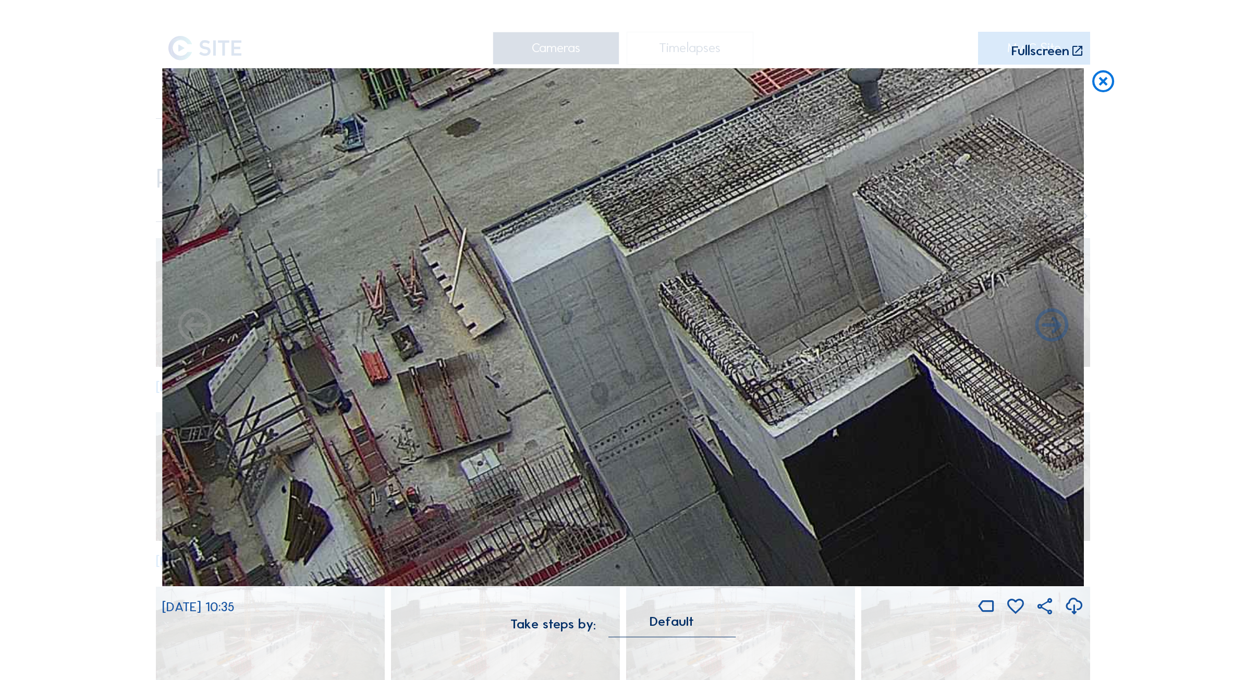
drag, startPoint x: 224, startPoint y: 360, endPoint x: 340, endPoint y: 136, distance: 252.3
click at [340, 136] on img at bounding box center [623, 327] width 922 height 519
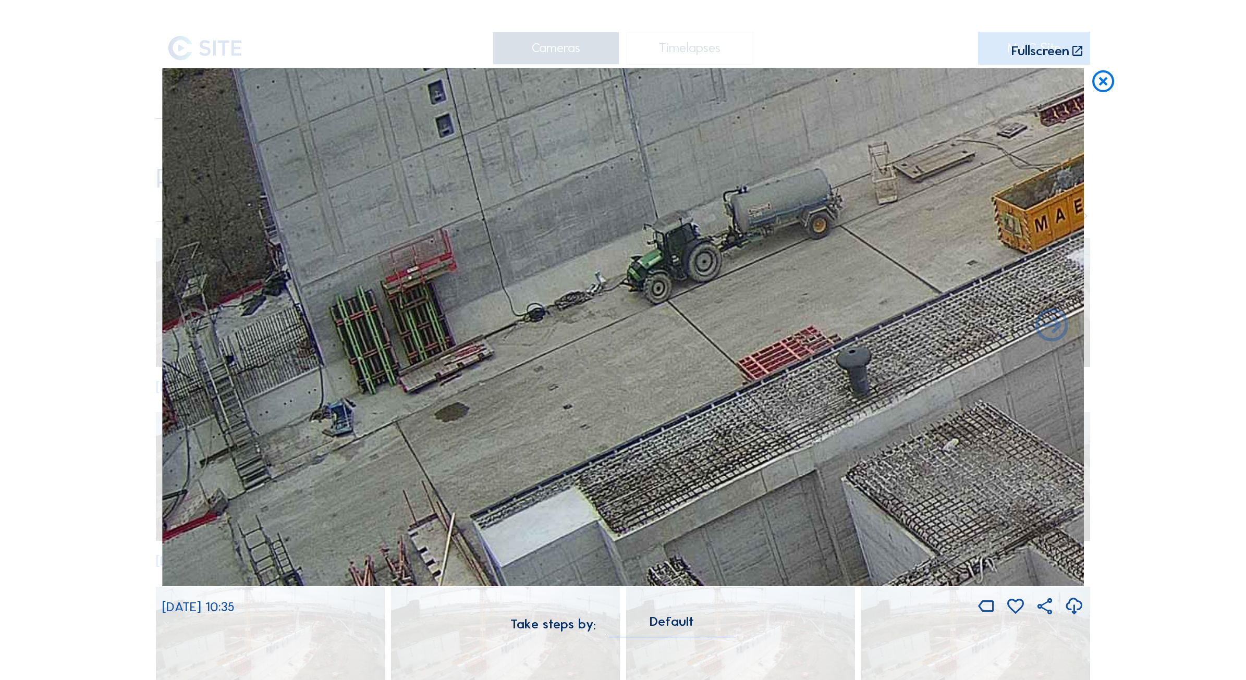
drag, startPoint x: 428, startPoint y: 423, endPoint x: 648, endPoint y: 512, distance: 237.4
click at [648, 512] on img at bounding box center [623, 327] width 922 height 519
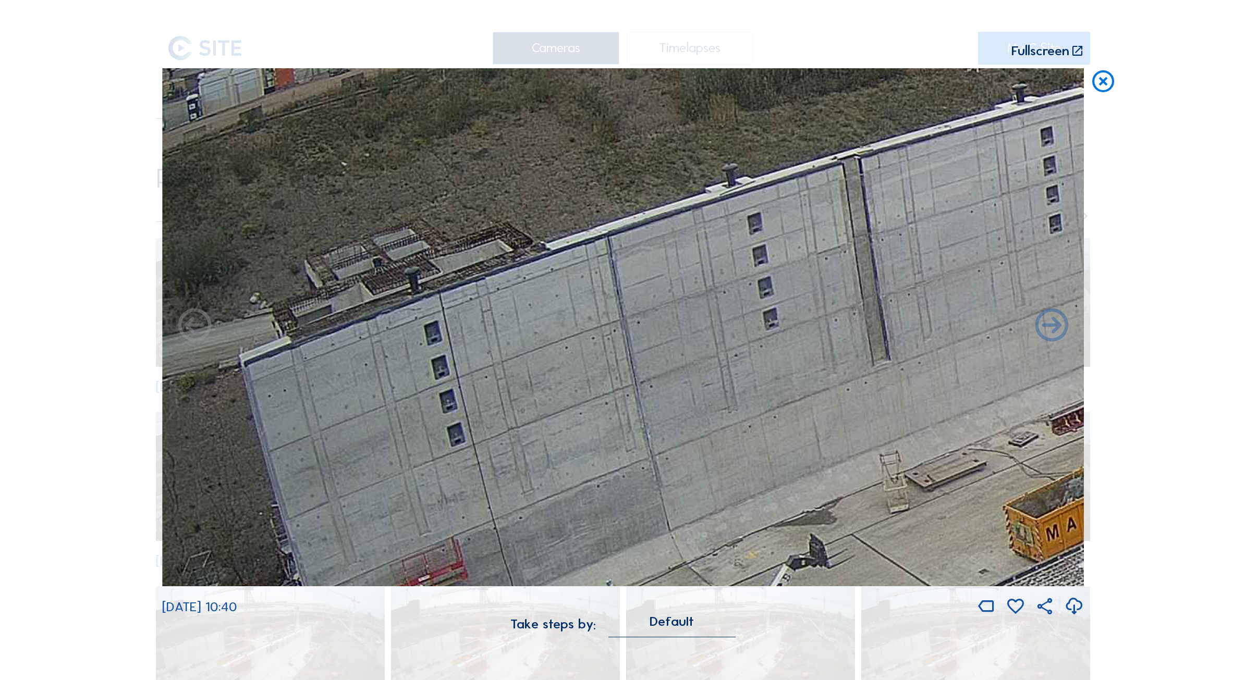
drag, startPoint x: 375, startPoint y: 332, endPoint x: 193, endPoint y: 528, distance: 267.8
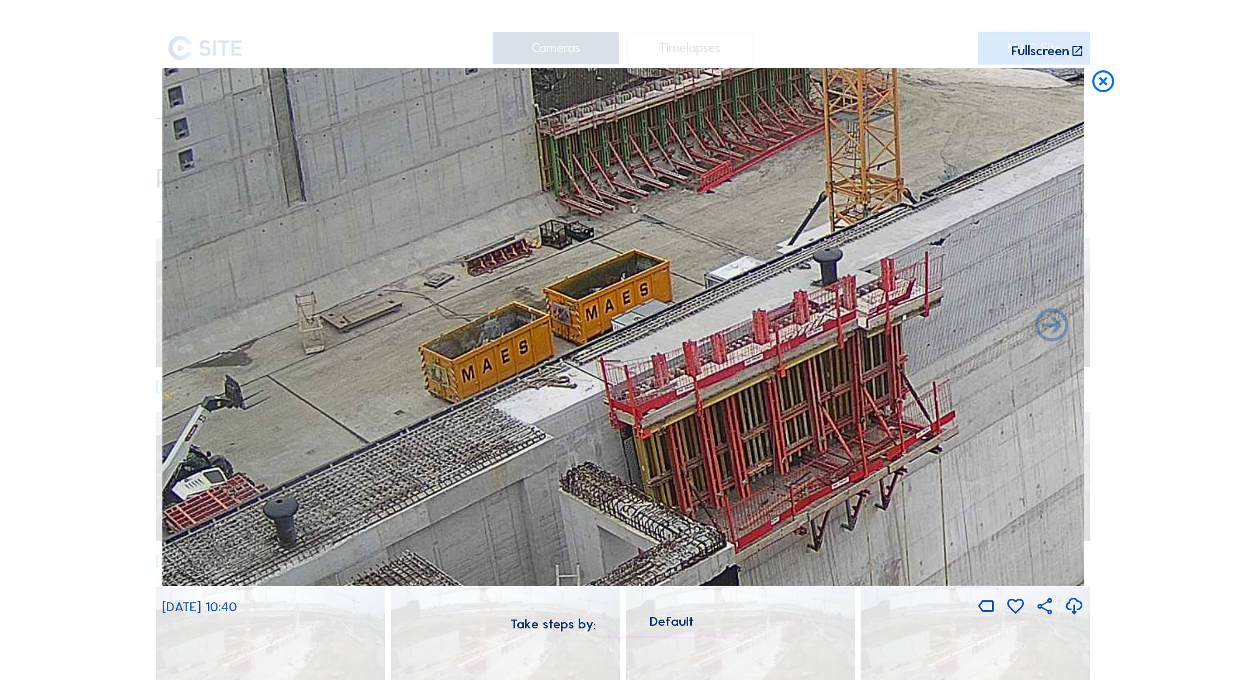
drag, startPoint x: 879, startPoint y: 371, endPoint x: 197, endPoint y: 201, distance: 703.4
click at [197, 201] on img at bounding box center [623, 327] width 922 height 519
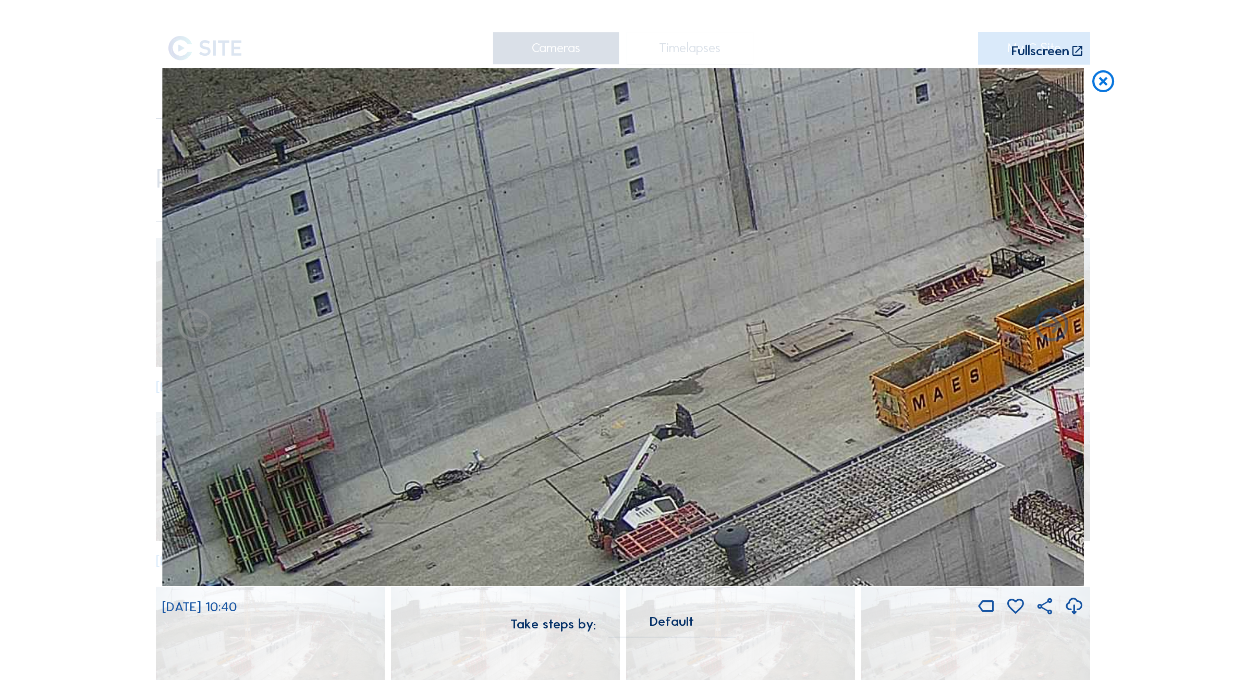
drag, startPoint x: 257, startPoint y: 214, endPoint x: 803, endPoint y: 254, distance: 547.9
click at [804, 254] on img at bounding box center [623, 327] width 922 height 519
click at [1103, 78] on icon at bounding box center [1103, 82] width 27 height 28
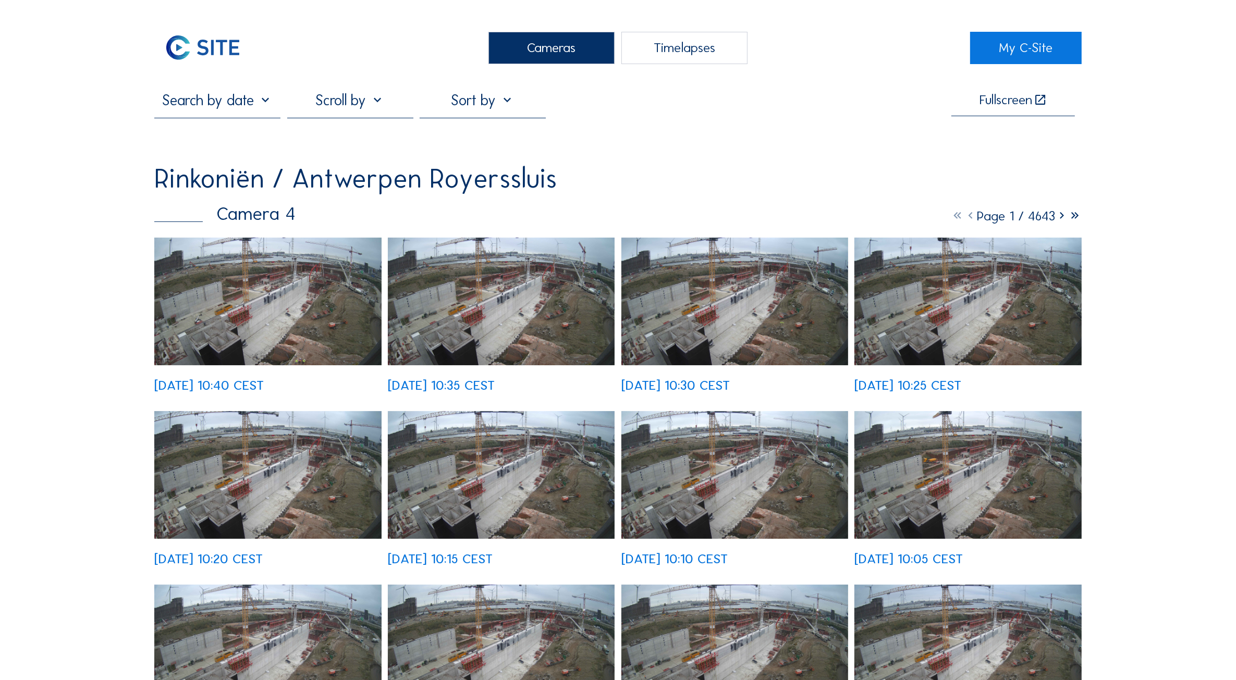
click at [535, 62] on div "Cameras" at bounding box center [552, 48] width 126 height 32
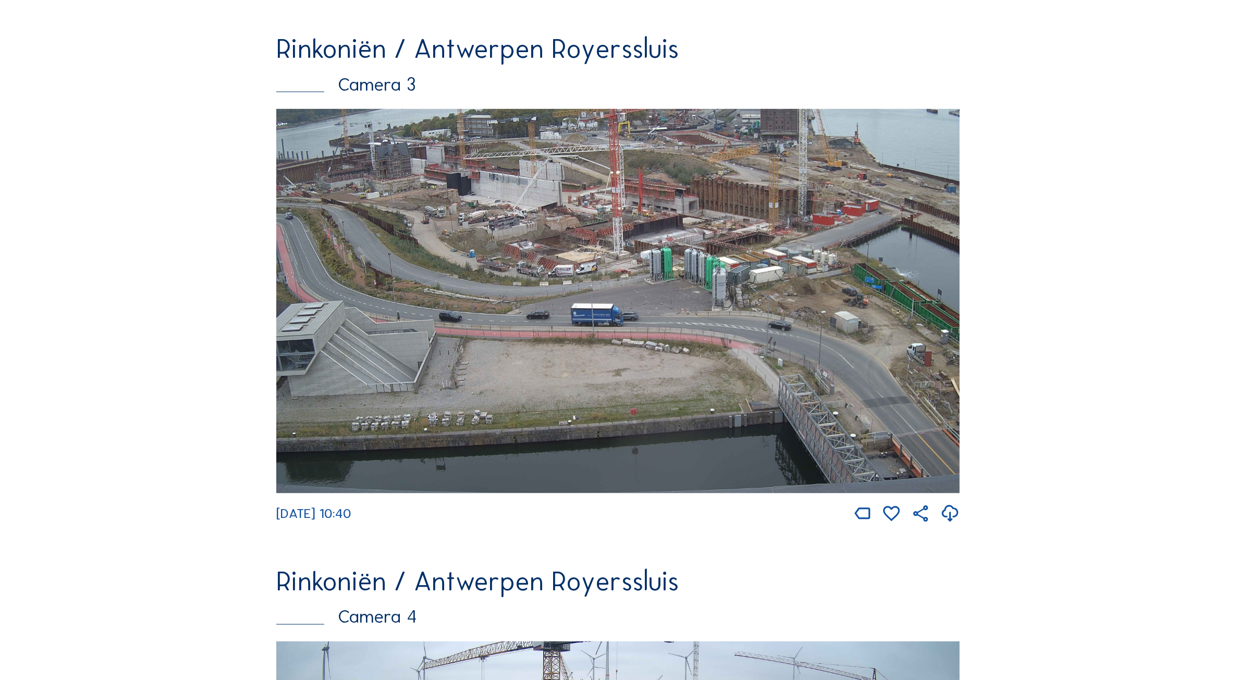
scroll to position [2212, 0]
